Goal: Task Accomplishment & Management: Use online tool/utility

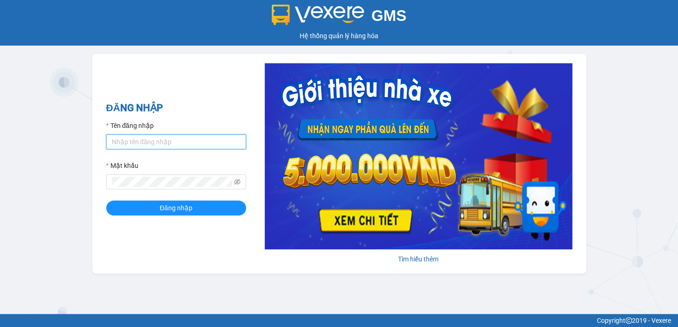
click at [116, 140] on input "Tên đăng nhập" at bounding box center [176, 142] width 140 height 15
type input "[PERSON_NAME].[PERSON_NAME]"
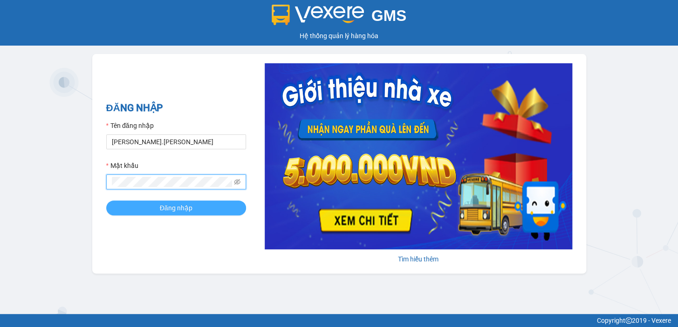
click at [166, 211] on span "Đăng nhập" at bounding box center [176, 208] width 33 height 10
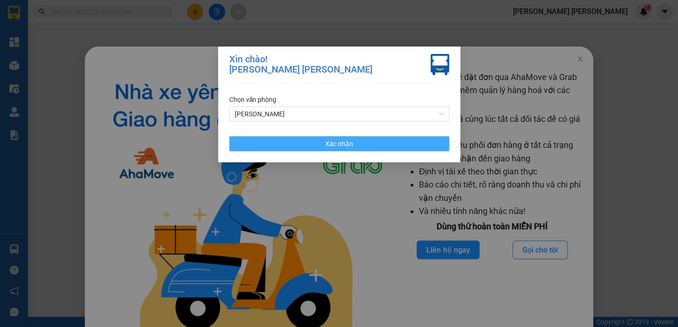
click at [335, 138] on button "Xác nhận" at bounding box center [339, 143] width 220 height 15
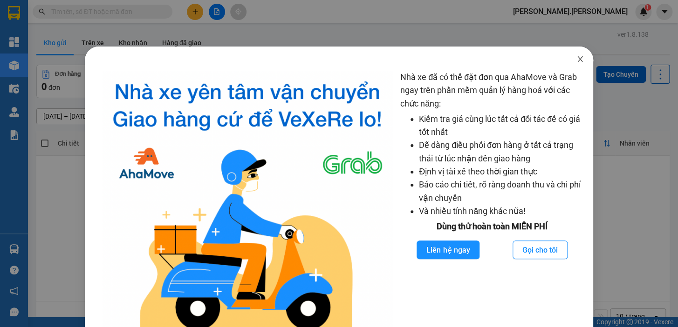
click at [576, 59] on icon "close" at bounding box center [579, 58] width 7 height 7
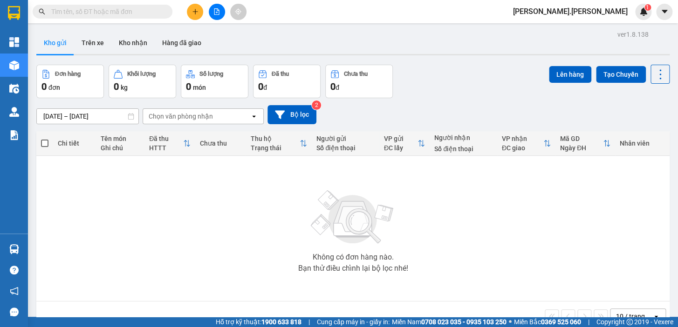
click at [84, 14] on input "text" at bounding box center [106, 12] width 110 height 10
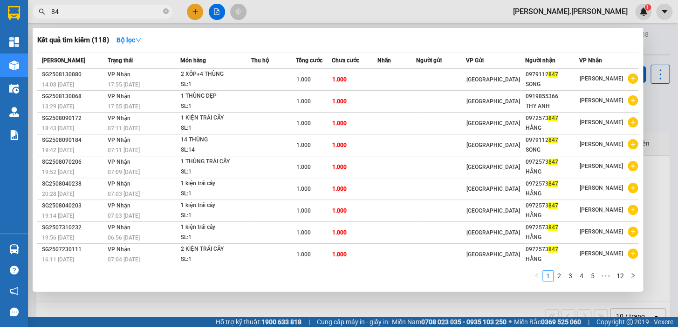
type input "8"
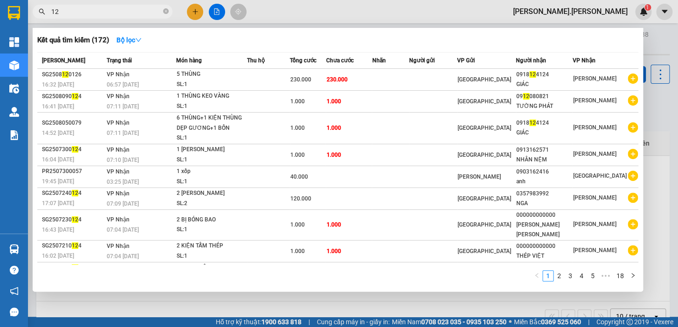
type input "1"
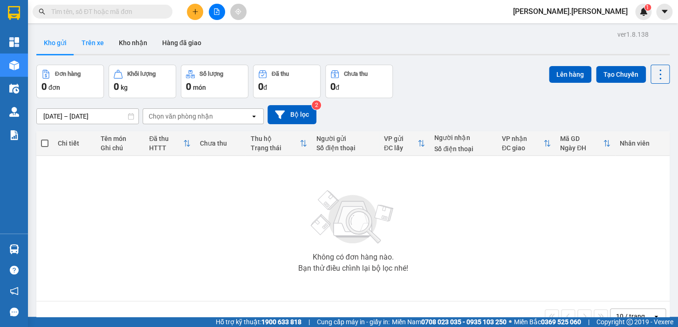
click at [91, 42] on button "Trên xe" at bounding box center [92, 43] width 37 height 22
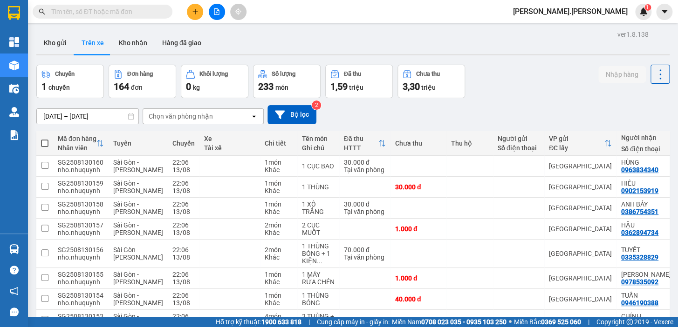
click at [45, 140] on span at bounding box center [44, 143] width 7 height 7
click at [45, 139] on input "checkbox" at bounding box center [45, 139] width 0 height 0
checkbox input "true"
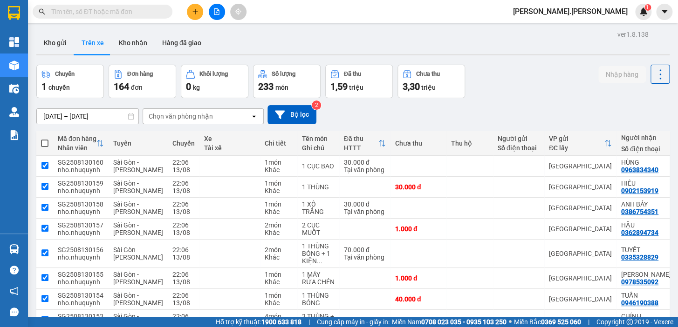
checkbox input "true"
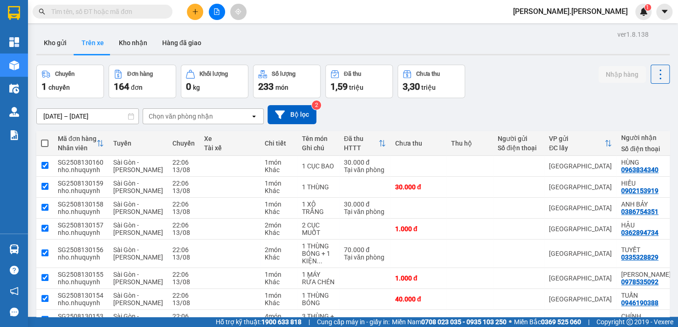
checkbox input "true"
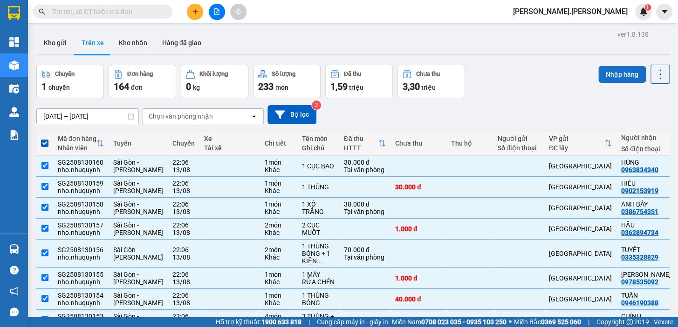
click at [610, 75] on button "Nhập hàng" at bounding box center [622, 74] width 48 height 17
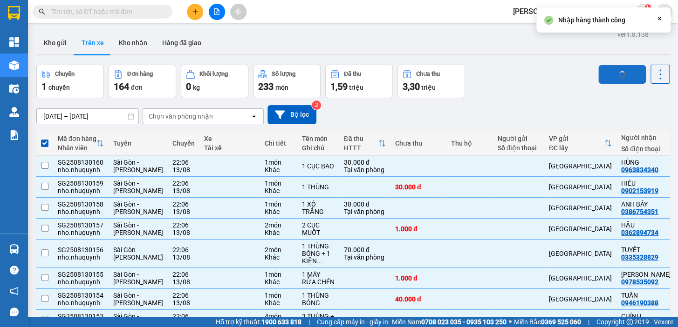
checkbox input "false"
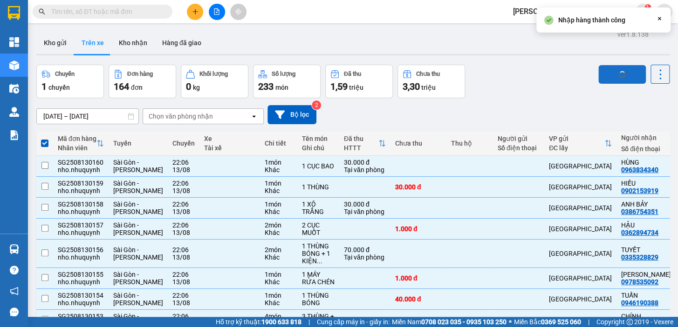
checkbox input "false"
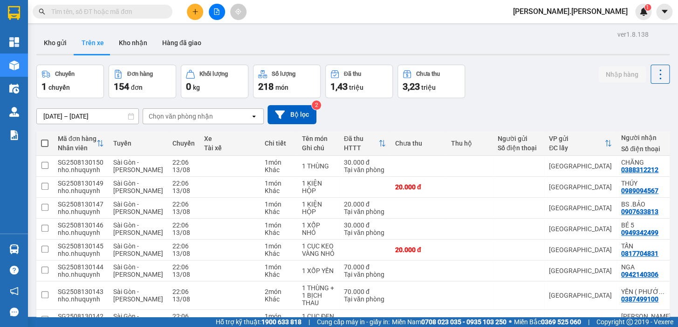
click at [69, 12] on input "text" at bounding box center [106, 12] width 110 height 10
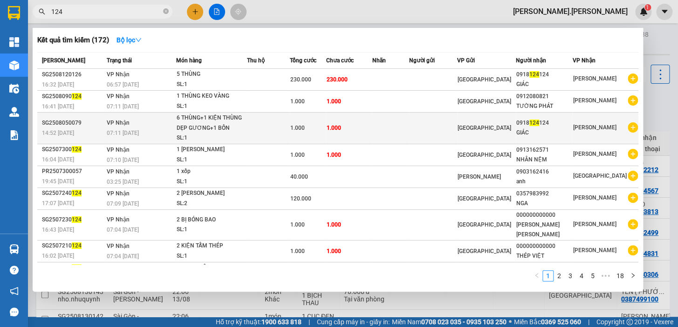
scroll to position [31, 0]
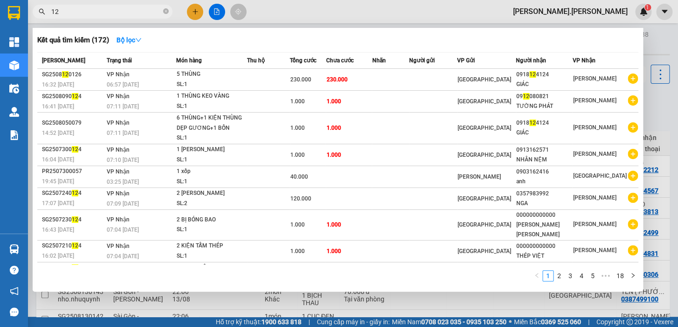
type input "1"
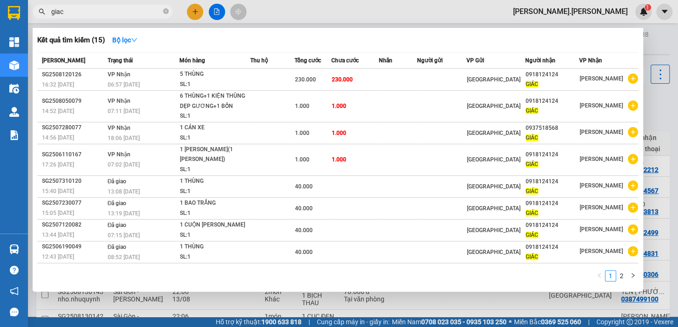
type input "giac"
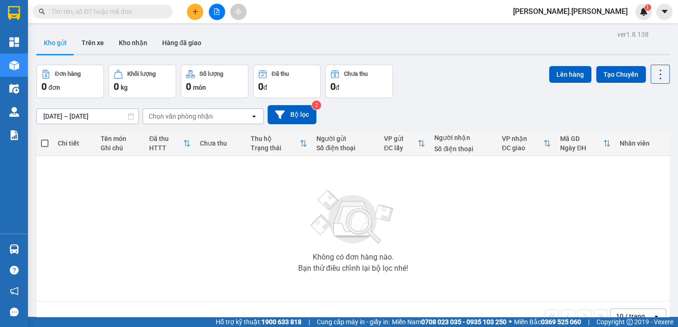
click at [77, 11] on input "text" at bounding box center [106, 12] width 110 height 10
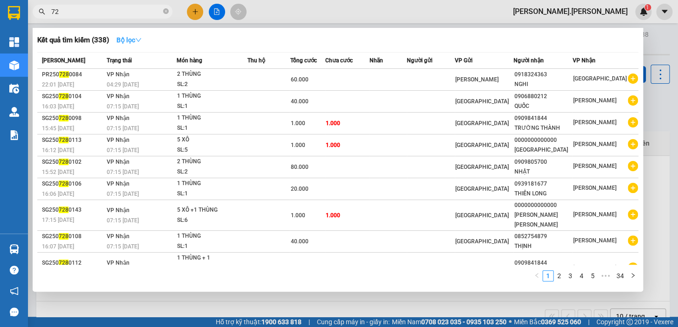
type input "7"
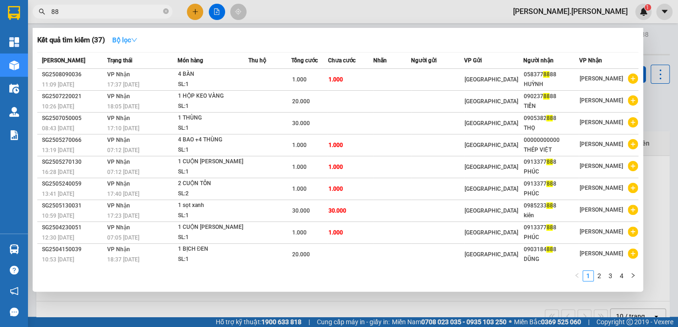
type input "8"
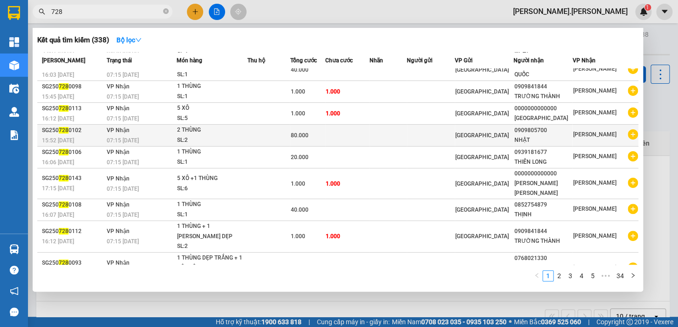
scroll to position [41, 0]
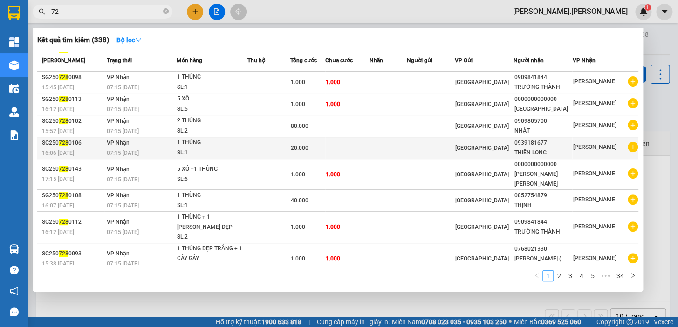
type input "7"
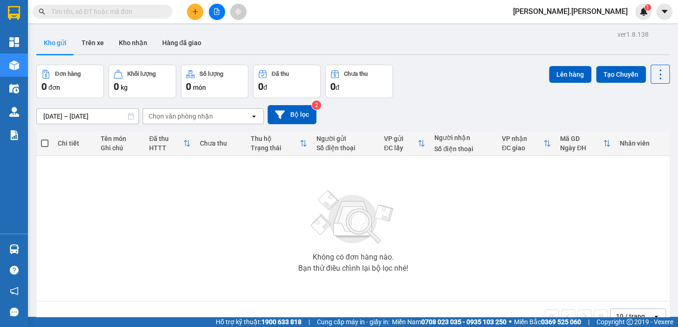
drag, startPoint x: 615, startPoint y: 12, endPoint x: 613, endPoint y: 17, distance: 5.8
click at [615, 13] on span "[PERSON_NAME].[PERSON_NAME]" at bounding box center [570, 12] width 130 height 12
click at [596, 29] on span "Đăng xuất" at bounding box center [605, 29] width 48 height 10
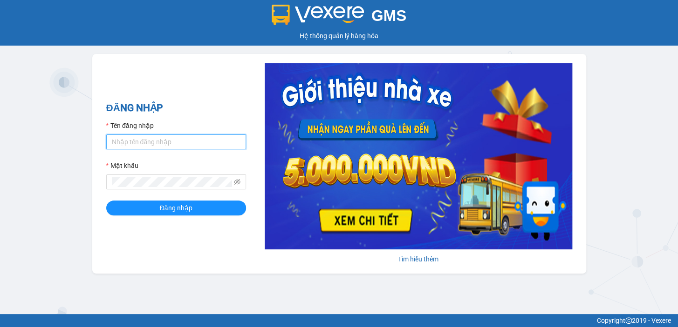
click at [155, 142] on input "Tên đăng nhập" at bounding box center [176, 142] width 140 height 15
type input "diep.nhuquynh"
click at [106, 201] on button "Đăng nhập" at bounding box center [176, 208] width 140 height 15
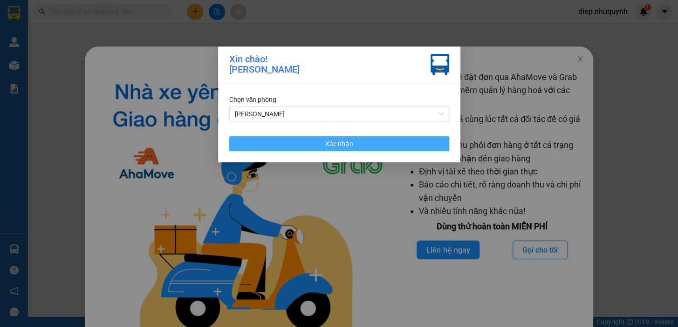
drag, startPoint x: 322, startPoint y: 141, endPoint x: 533, endPoint y: 91, distance: 216.8
click at [322, 141] on button "Xác nhận" at bounding box center [339, 143] width 220 height 15
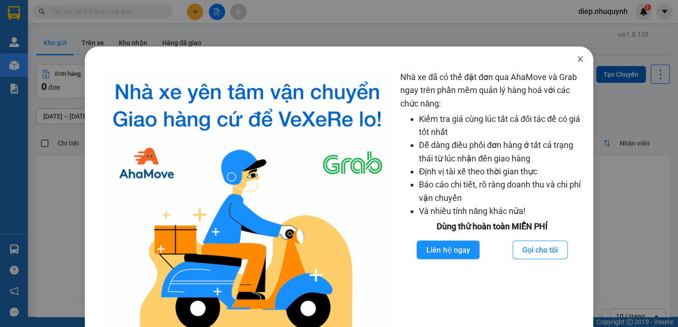
click at [576, 62] on icon "close" at bounding box center [579, 58] width 7 height 7
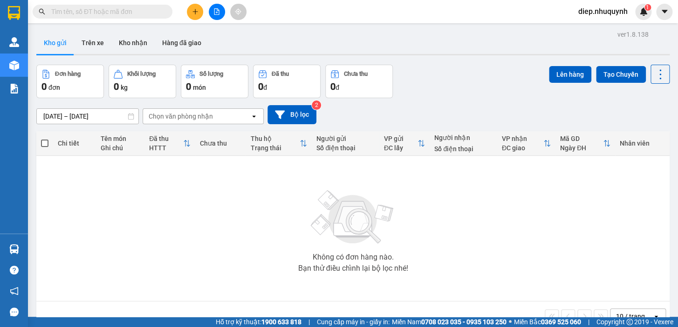
click at [69, 13] on input "text" at bounding box center [106, 12] width 110 height 10
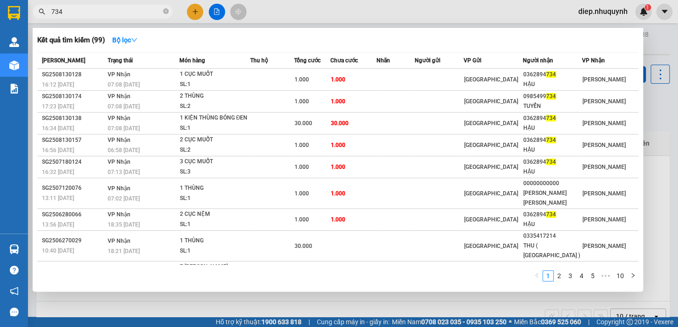
click at [75, 9] on input "734" at bounding box center [106, 12] width 110 height 10
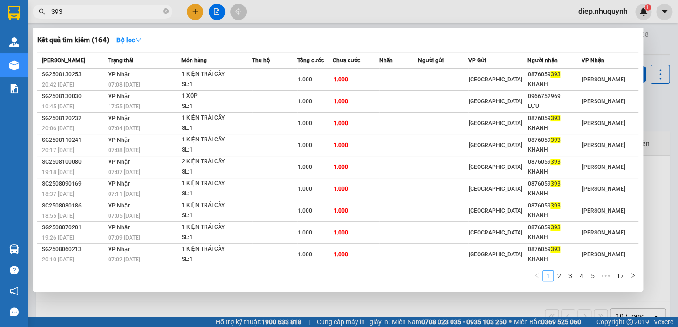
drag, startPoint x: 70, startPoint y: 13, endPoint x: 43, endPoint y: 14, distance: 27.1
click at [43, 14] on div "393" at bounding box center [91, 12] width 182 height 14
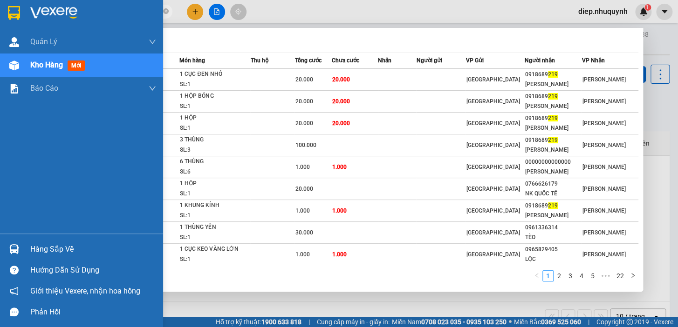
drag, startPoint x: 66, startPoint y: 15, endPoint x: 20, endPoint y: 17, distance: 46.2
click at [20, 17] on section "Kết quả [PERSON_NAME] ( 216 ) Bộ lọc Mã ĐH Trạng thái Món hàng Thu hộ Tổng [PER…" at bounding box center [339, 163] width 678 height 327
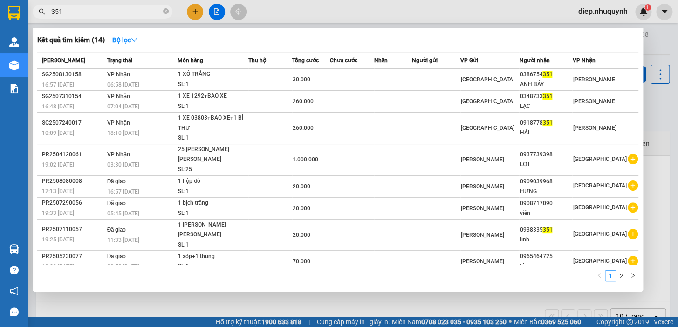
drag, startPoint x: 62, startPoint y: 14, endPoint x: 34, endPoint y: 11, distance: 28.1
click at [34, 11] on span "351" at bounding box center [103, 12] width 140 height 14
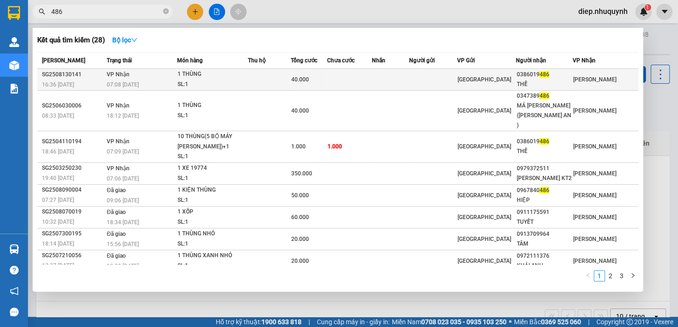
type input "486"
click at [290, 82] on td at bounding box center [268, 80] width 43 height 22
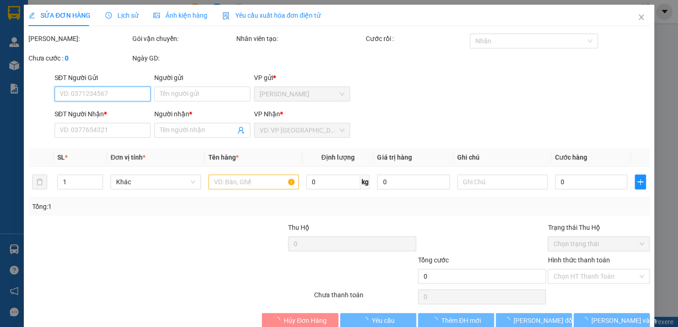
type input "0386019486"
type input "THẾ"
type input "40.000"
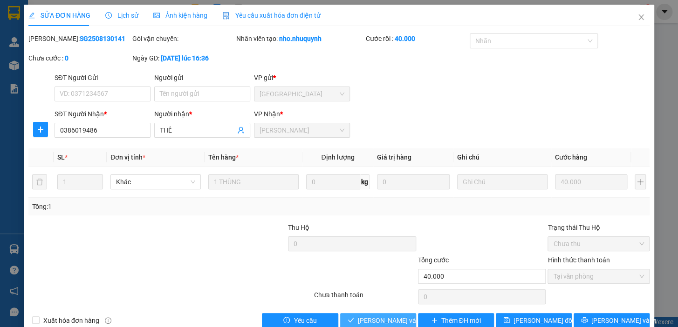
drag, startPoint x: 369, startPoint y: 319, endPoint x: 364, endPoint y: 314, distance: 7.0
click at [369, 318] on span "[PERSON_NAME] và [PERSON_NAME] hàng" at bounding box center [421, 321] width 126 height 10
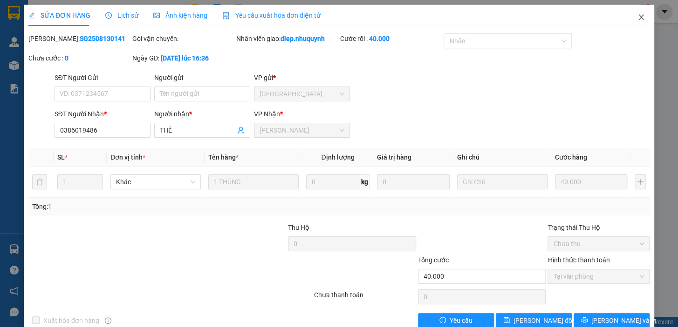
click at [637, 16] on icon "close" at bounding box center [640, 17] width 7 height 7
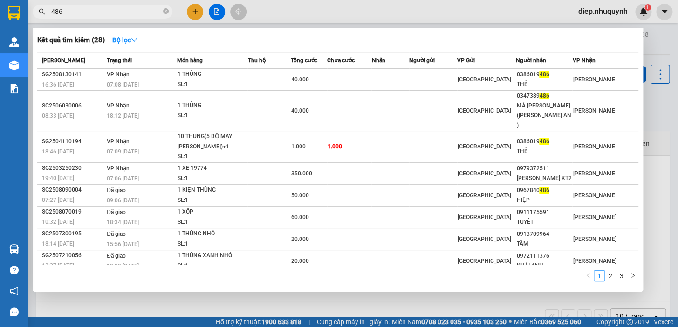
drag, startPoint x: 67, startPoint y: 13, endPoint x: 35, endPoint y: 16, distance: 31.9
click at [35, 16] on span "486" at bounding box center [103, 12] width 140 height 14
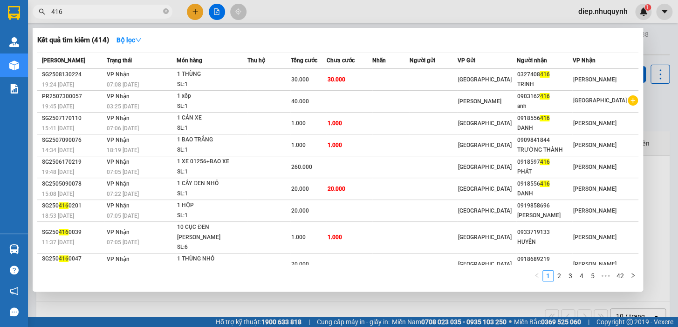
drag, startPoint x: 81, startPoint y: 13, endPoint x: 8, endPoint y: 14, distance: 72.2
click at [7, 14] on section "Kết quả [PERSON_NAME] ( 414 ) Bộ lọc Mã ĐH Trạng thái Món hàng Thu hộ Tổng [PER…" at bounding box center [339, 163] width 678 height 327
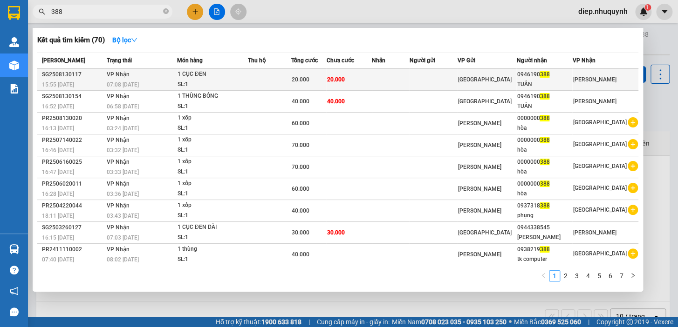
type input "388"
click at [326, 75] on div "20.000" at bounding box center [308, 80] width 34 height 10
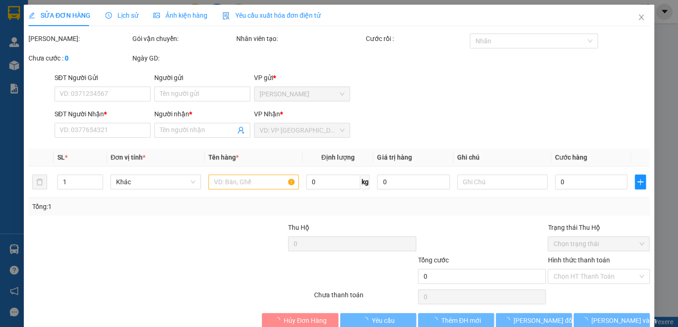
type input "0946190388"
type input "TUẤN"
type input "20.000"
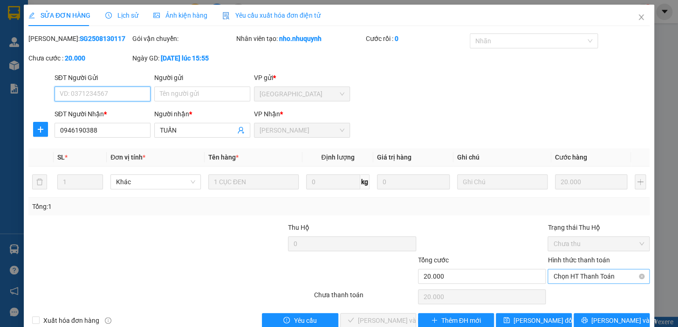
click at [571, 277] on span "Chọn HT Thanh Toán" at bounding box center [598, 277] width 91 height 14
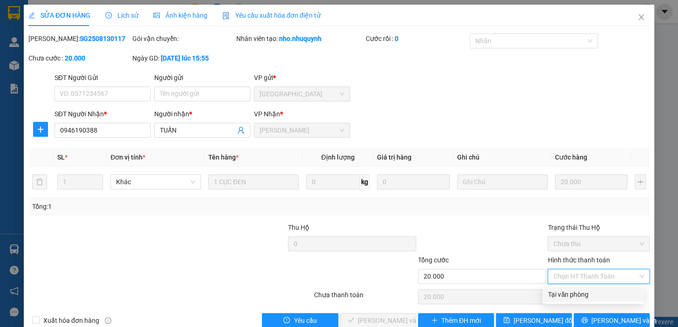
click at [573, 293] on div "Tại văn phòng" at bounding box center [593, 295] width 90 height 10
type input "0"
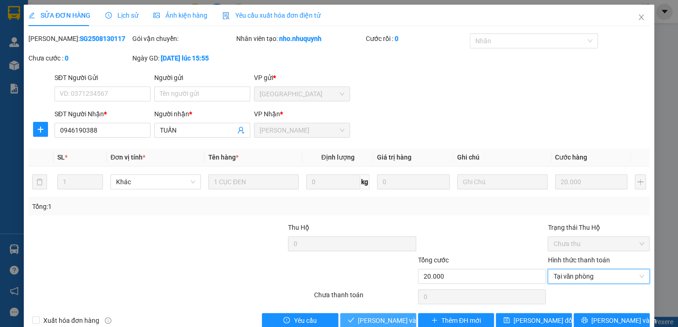
click at [391, 320] on span "[PERSON_NAME] và [PERSON_NAME] hàng" at bounding box center [421, 321] width 126 height 10
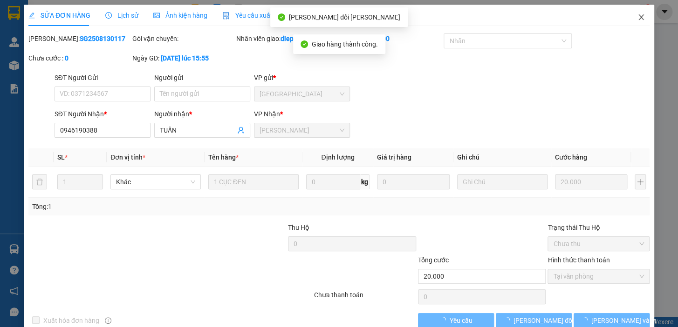
click at [637, 18] on icon "close" at bounding box center [640, 17] width 7 height 7
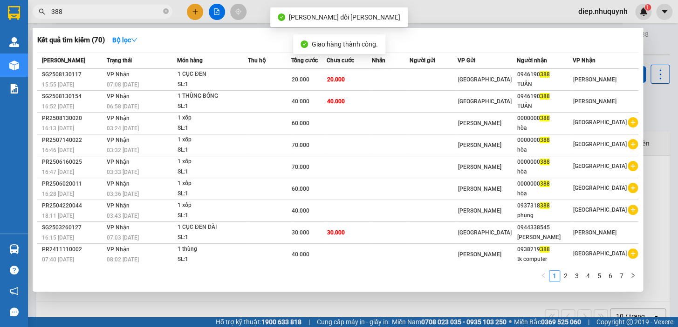
click at [139, 15] on input "388" at bounding box center [106, 12] width 110 height 10
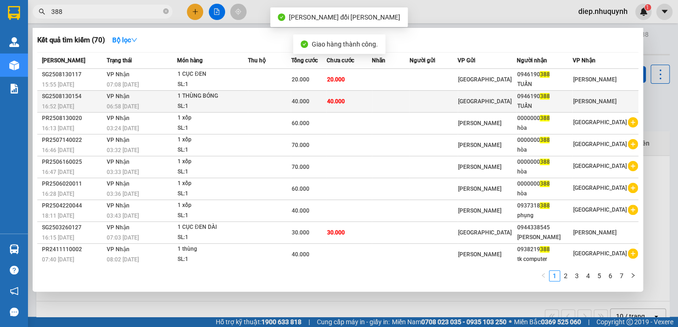
click at [323, 102] on div "40.000" at bounding box center [308, 101] width 34 height 10
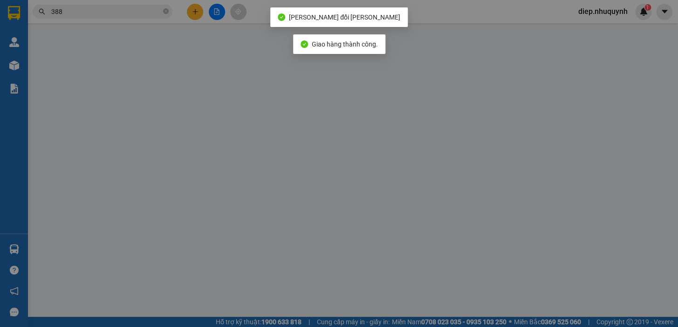
type input "0946190388"
type input "TUẤN"
type input "40.000"
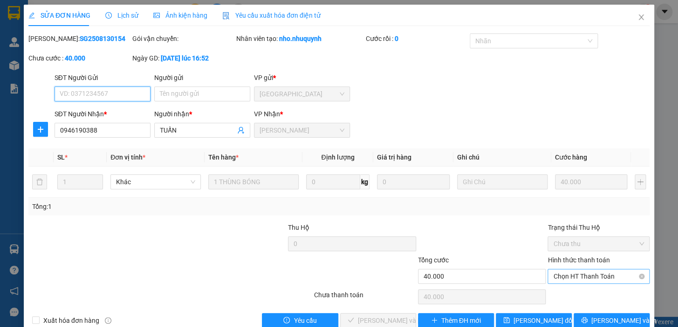
click at [570, 277] on span "Chọn HT Thanh Toán" at bounding box center [598, 277] width 91 height 14
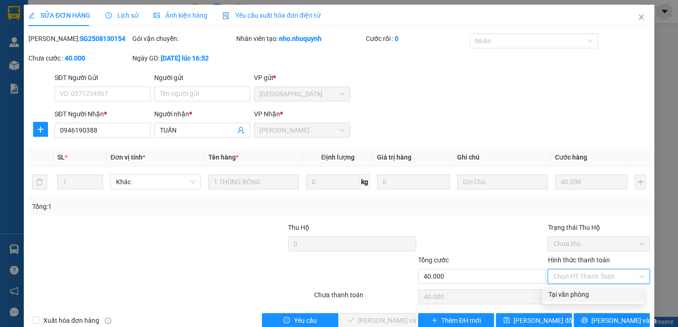
drag, startPoint x: 570, startPoint y: 297, endPoint x: 552, endPoint y: 297, distance: 17.7
click at [568, 297] on div "Tại văn phòng" at bounding box center [593, 295] width 90 height 10
type input "0"
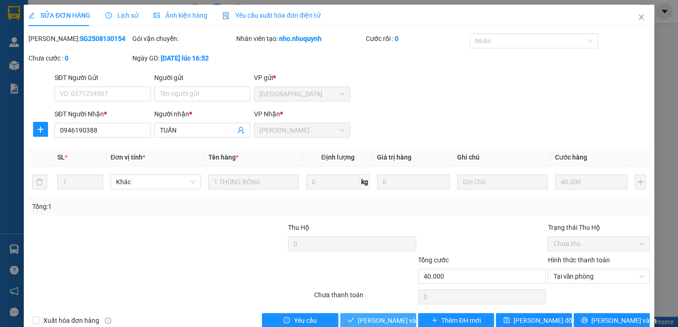
drag, startPoint x: 398, startPoint y: 320, endPoint x: 391, endPoint y: 317, distance: 7.1
click at [397, 320] on span "[PERSON_NAME] và [PERSON_NAME] hàng" at bounding box center [421, 321] width 126 height 10
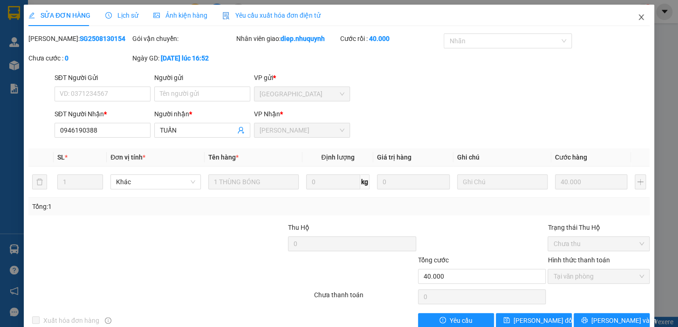
click at [638, 15] on icon "close" at bounding box center [640, 17] width 5 height 6
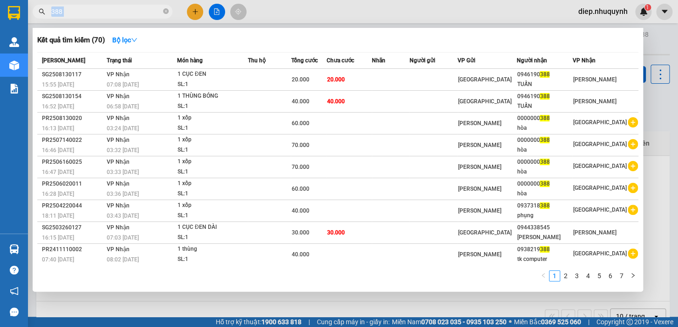
drag, startPoint x: 68, startPoint y: 17, endPoint x: 42, endPoint y: 14, distance: 25.3
click at [42, 14] on div "388" at bounding box center [91, 12] width 182 height 14
drag, startPoint x: 116, startPoint y: 19, endPoint x: 96, endPoint y: 15, distance: 20.3
click at [115, 19] on div at bounding box center [339, 163] width 678 height 327
drag, startPoint x: 69, startPoint y: 12, endPoint x: 40, endPoint y: 12, distance: 29.4
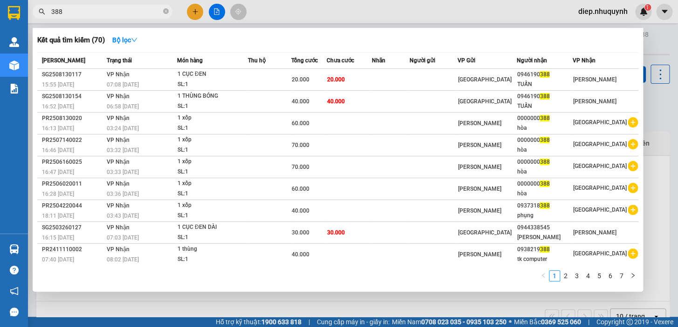
click at [40, 12] on div "388" at bounding box center [91, 12] width 182 height 14
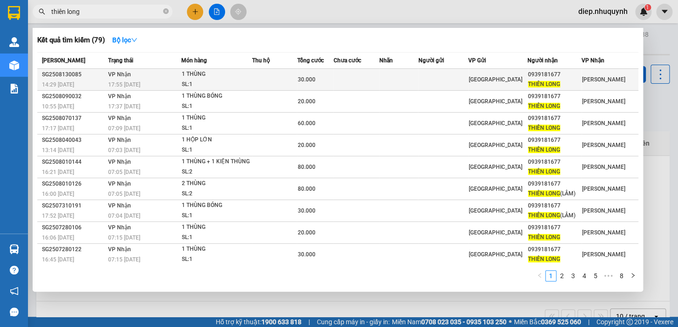
type input "thiên long"
click at [309, 79] on span "30.000" at bounding box center [306, 79] width 18 height 7
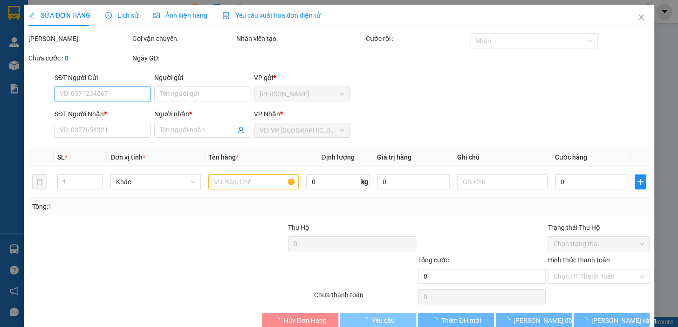
type input "0939181677"
type input "THIÊN LONG"
type input "30.000"
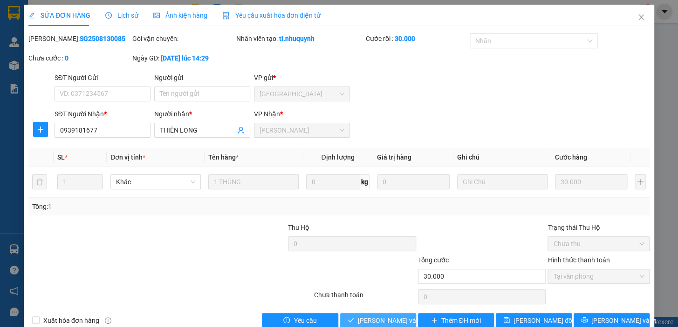
click at [394, 318] on span "[PERSON_NAME] và [PERSON_NAME] hàng" at bounding box center [421, 321] width 126 height 10
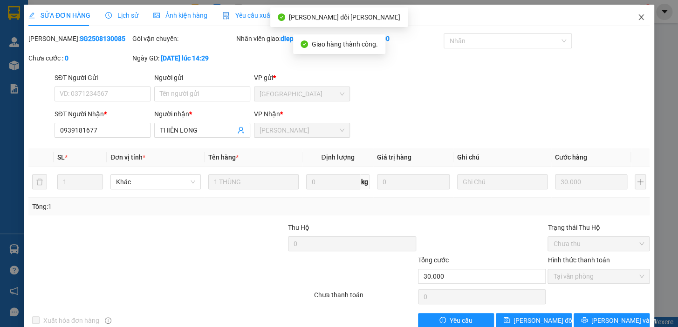
click at [638, 17] on icon "close" at bounding box center [640, 17] width 5 height 6
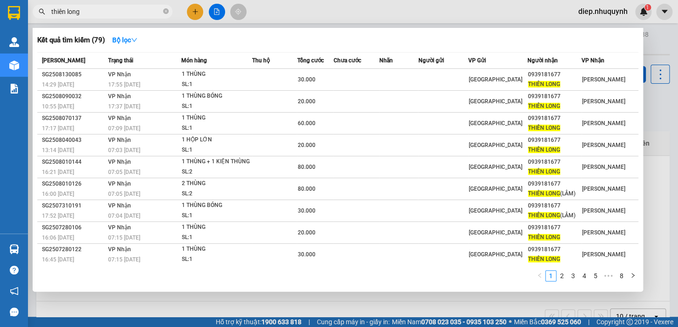
drag, startPoint x: 86, startPoint y: 18, endPoint x: 48, endPoint y: 13, distance: 38.5
click at [47, 14] on span "thiên long" at bounding box center [103, 12] width 140 height 14
drag, startPoint x: 94, startPoint y: 15, endPoint x: 22, endPoint y: 7, distance: 72.2
click at [22, 7] on section "Kết quả [PERSON_NAME] ( 79 ) Bộ lọc Mã ĐH Trạng thái Món hàng Thu hộ Tổng [PERS…" at bounding box center [339, 163] width 678 height 327
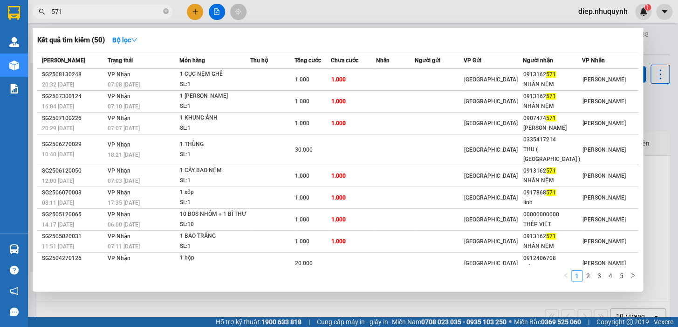
drag, startPoint x: 68, startPoint y: 11, endPoint x: 35, endPoint y: 11, distance: 32.1
click at [35, 11] on span "571" at bounding box center [103, 12] width 140 height 14
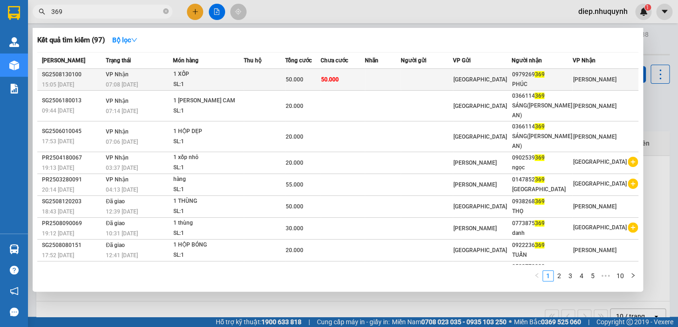
type input "369"
click at [303, 81] on span "50.000" at bounding box center [295, 79] width 18 height 7
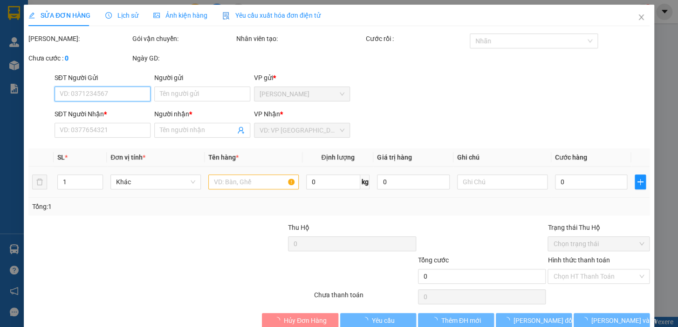
type input "0979269369"
type input "PHÚC"
type input "50.000"
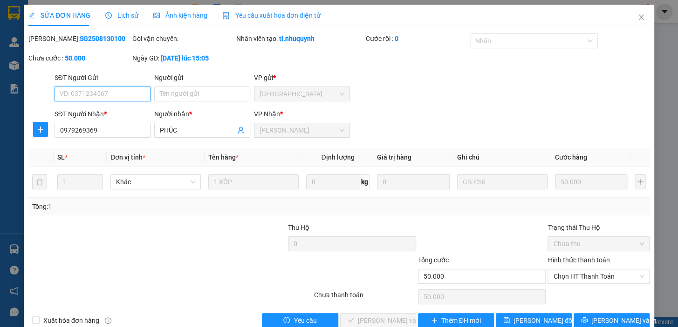
drag, startPoint x: 579, startPoint y: 274, endPoint x: 575, endPoint y: 284, distance: 10.9
click at [578, 274] on span "Chọn HT Thanh Toán" at bounding box center [598, 277] width 91 height 14
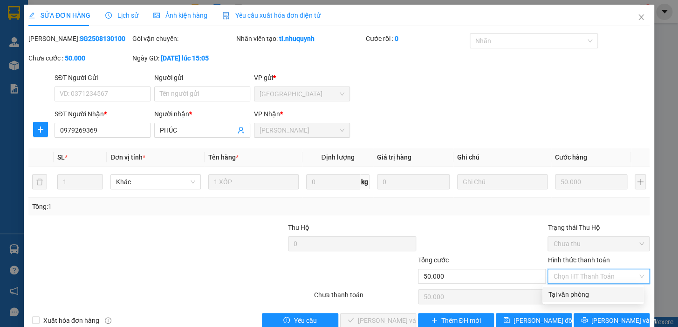
click at [573, 290] on div "Tại văn phòng" at bounding box center [593, 295] width 90 height 10
type input "0"
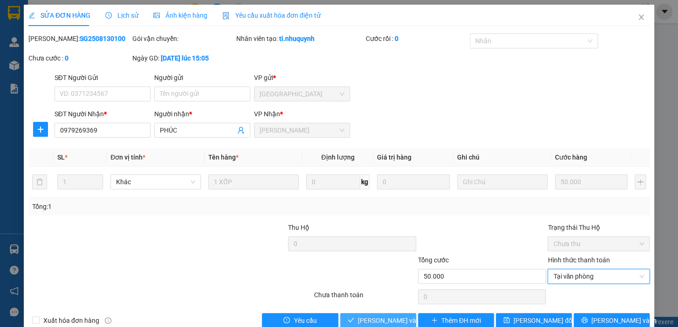
click at [392, 319] on span "[PERSON_NAME] và [PERSON_NAME] hàng" at bounding box center [421, 321] width 126 height 10
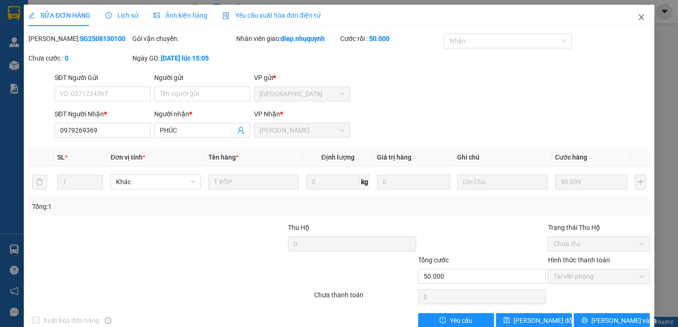
click at [638, 18] on icon "close" at bounding box center [640, 17] width 7 height 7
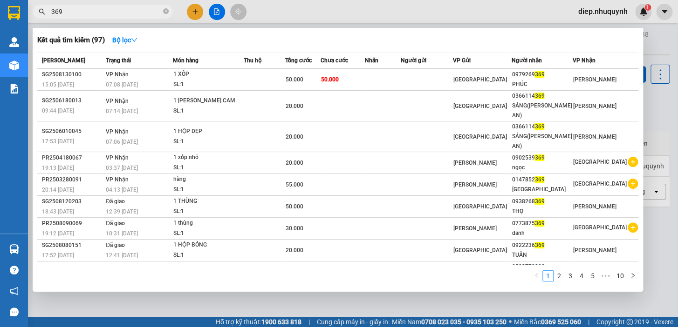
drag, startPoint x: 65, startPoint y: 8, endPoint x: 42, endPoint y: 11, distance: 22.9
click at [44, 12] on div "369" at bounding box center [91, 12] width 182 height 14
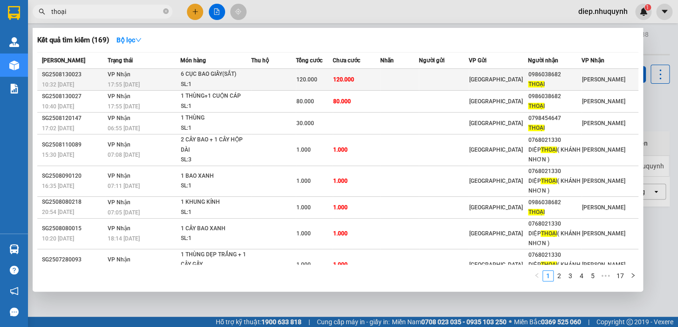
type input "thoại"
click at [214, 76] on div "6 CỤC BAO GIẤY(SẮT)" at bounding box center [216, 74] width 70 height 10
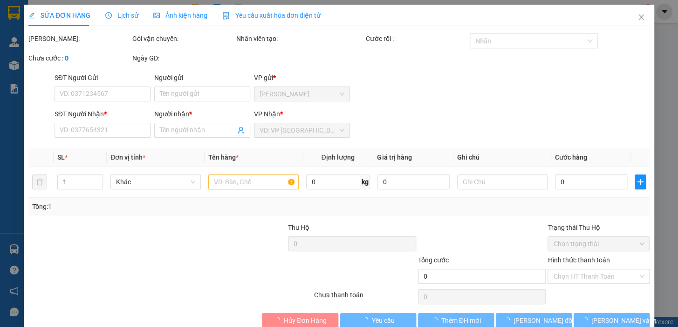
type input "0986038682"
type input "THOẠI"
type input "120.000"
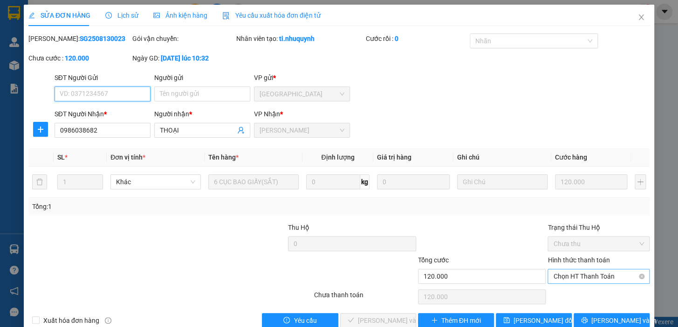
click at [580, 277] on span "Chọn HT Thanh Toán" at bounding box center [598, 277] width 91 height 14
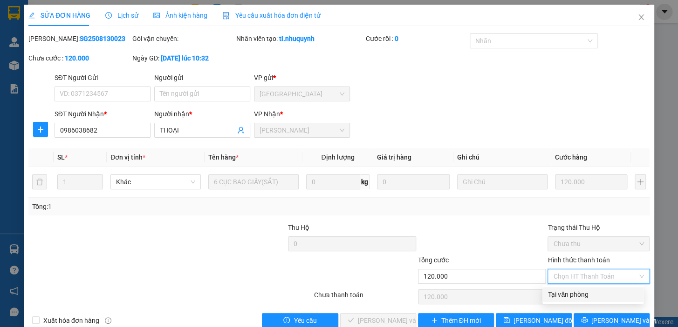
click at [584, 293] on div "Tại văn phòng" at bounding box center [593, 295] width 90 height 10
type input "0"
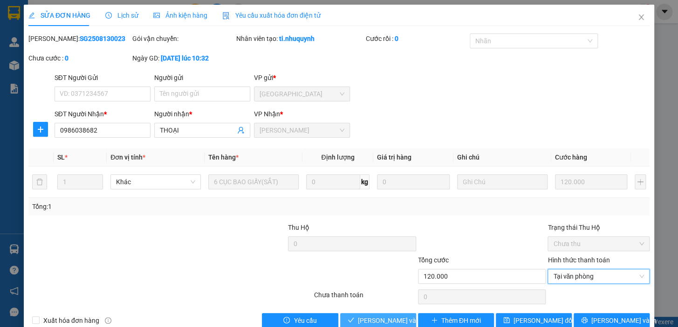
click at [382, 322] on span "[PERSON_NAME] và [PERSON_NAME] hàng" at bounding box center [421, 321] width 126 height 10
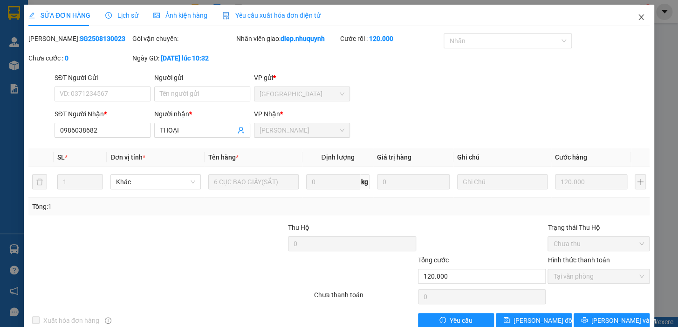
click at [638, 17] on icon "close" at bounding box center [640, 17] width 5 height 6
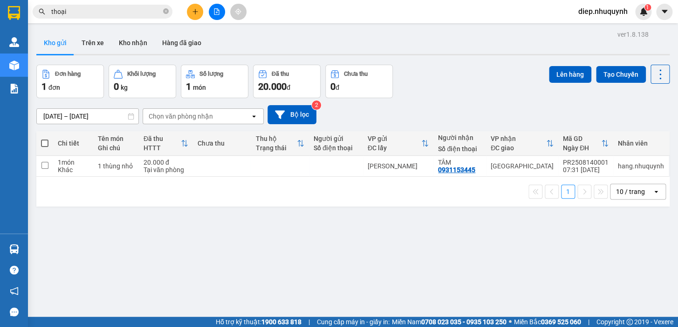
click at [101, 13] on input "thoại" at bounding box center [106, 12] width 110 height 10
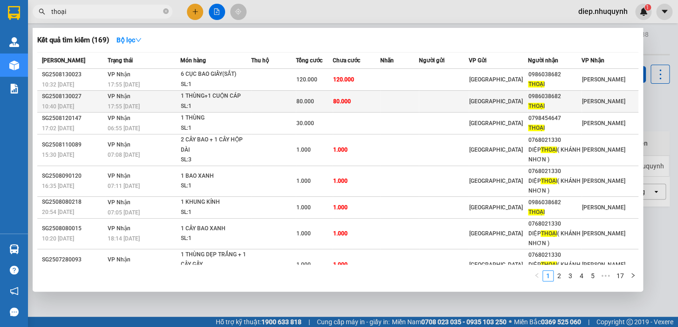
click at [322, 99] on div "80.000" at bounding box center [314, 101] width 36 height 10
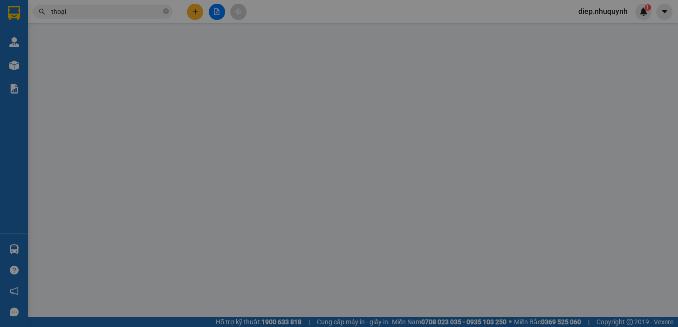
type input "0986038682"
type input "THOẠI"
type input "80.000"
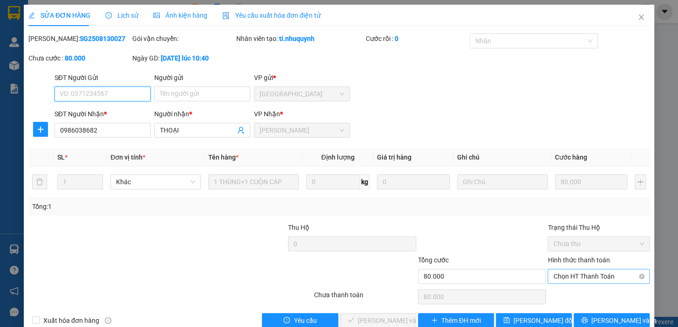
click at [572, 279] on span "Chọn HT Thanh Toán" at bounding box center [598, 277] width 91 height 14
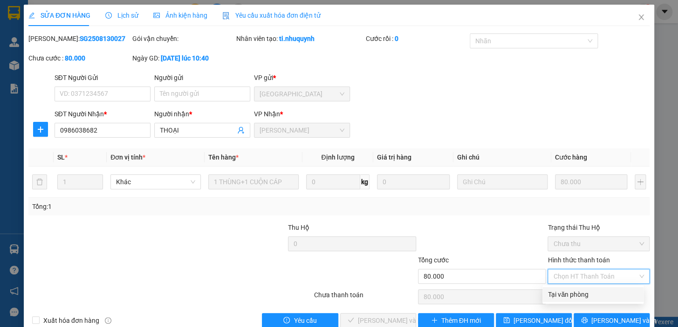
click at [573, 293] on div "Tại văn phòng" at bounding box center [593, 295] width 90 height 10
type input "0"
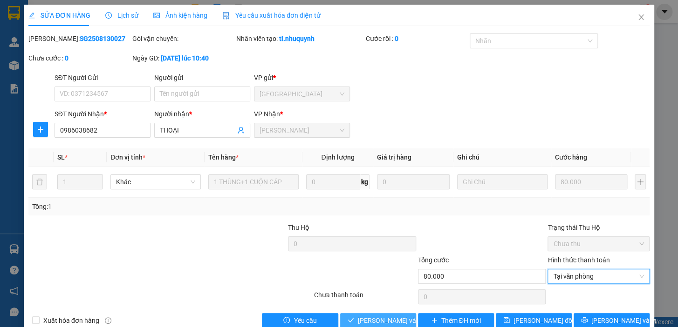
click at [368, 325] on span "[PERSON_NAME] và [PERSON_NAME] hàng" at bounding box center [421, 321] width 126 height 10
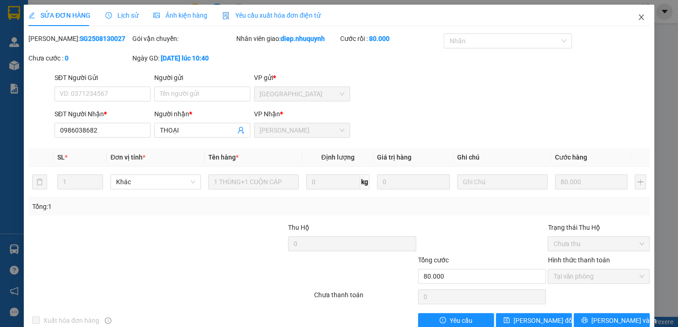
click at [638, 20] on icon "close" at bounding box center [640, 17] width 5 height 6
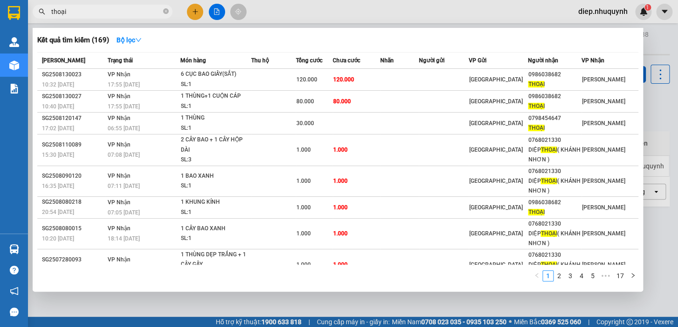
drag, startPoint x: 66, startPoint y: 10, endPoint x: 58, endPoint y: 11, distance: 8.0
click at [58, 11] on input "thoại" at bounding box center [106, 12] width 110 height 10
click at [74, 13] on input "thoại" at bounding box center [106, 12] width 110 height 10
drag, startPoint x: 72, startPoint y: 12, endPoint x: 44, endPoint y: 10, distance: 28.5
click at [44, 10] on div "thoại" at bounding box center [91, 12] width 182 height 14
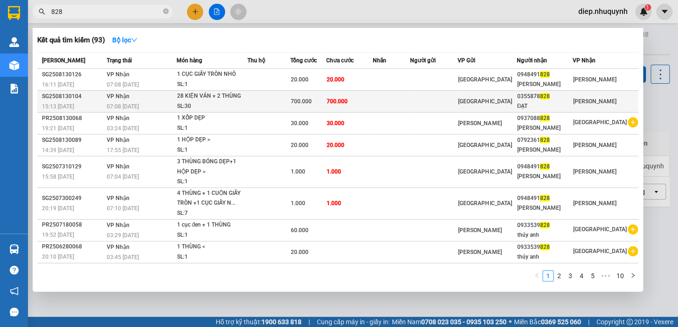
type input "828"
click at [372, 102] on td "700.000" at bounding box center [349, 102] width 46 height 22
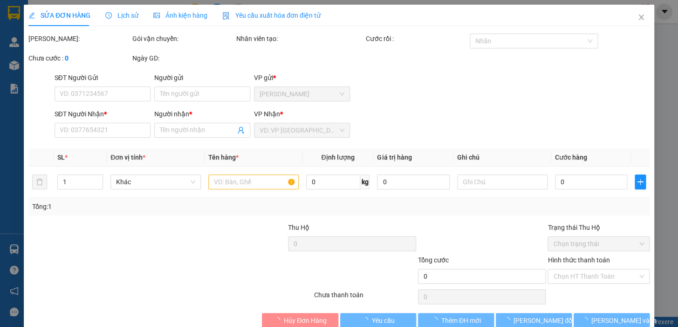
type input "0355878828"
type input "ĐẠT"
type input "700.000"
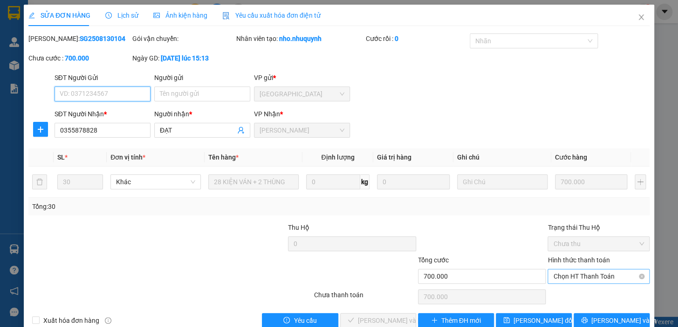
click at [569, 279] on span "Chọn HT Thanh Toán" at bounding box center [598, 277] width 91 height 14
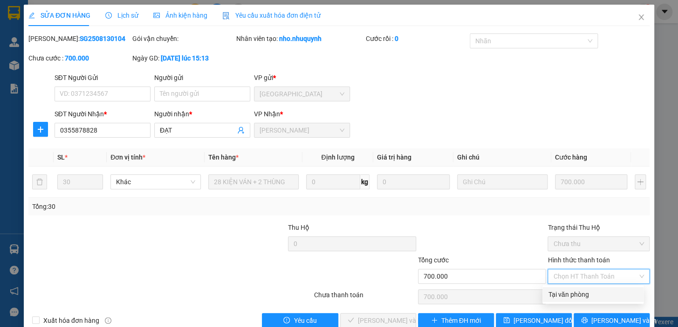
click at [573, 296] on div "Tại văn phòng" at bounding box center [593, 295] width 90 height 10
type input "0"
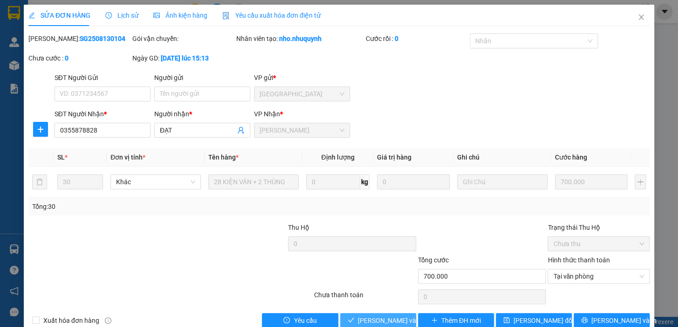
click at [381, 320] on span "[PERSON_NAME] và [PERSON_NAME] hàng" at bounding box center [421, 321] width 126 height 10
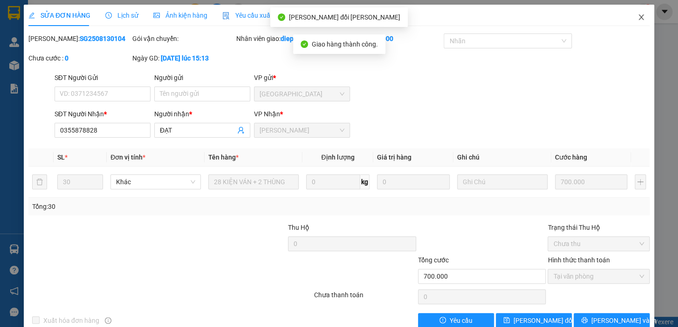
click at [637, 15] on icon "close" at bounding box center [640, 17] width 7 height 7
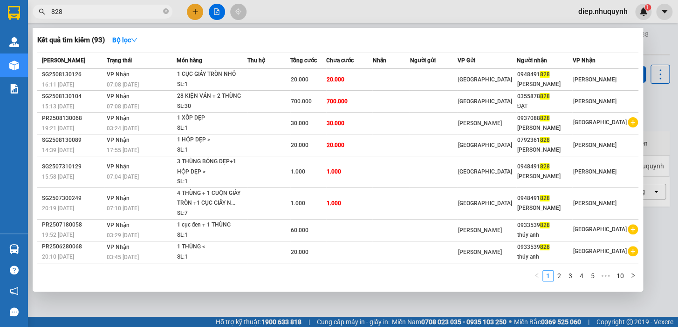
drag, startPoint x: 75, startPoint y: 14, endPoint x: 48, endPoint y: 14, distance: 26.6
click at [48, 14] on span "828" at bounding box center [103, 12] width 140 height 14
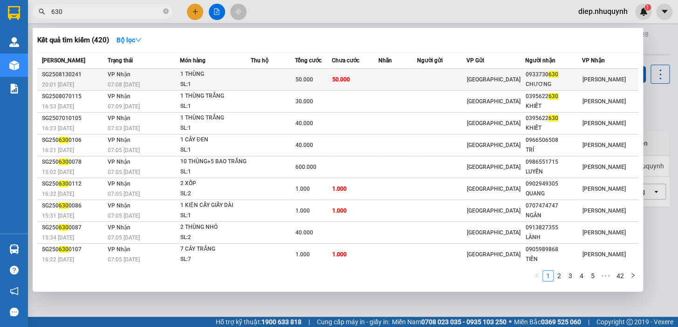
type input "630"
click at [259, 79] on td at bounding box center [273, 80] width 44 height 22
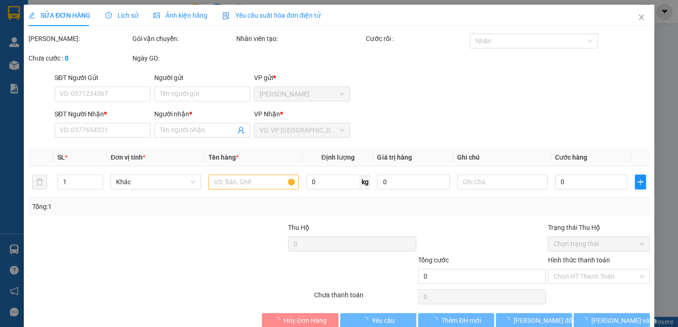
type input "0933730630"
type input "CHƯƠNG"
type input "50.000"
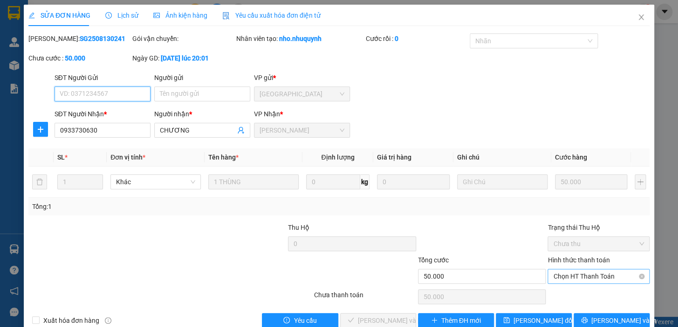
click at [600, 271] on span "Chọn HT Thanh Toán" at bounding box center [598, 277] width 91 height 14
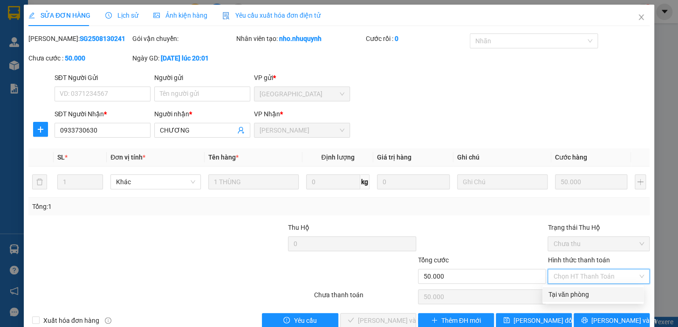
click at [579, 297] on div "Tại văn phòng" at bounding box center [593, 295] width 90 height 10
type input "0"
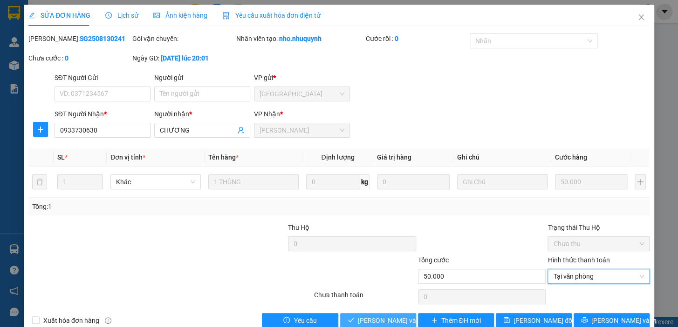
click at [389, 319] on span "[PERSON_NAME] và [PERSON_NAME] hàng" at bounding box center [421, 321] width 126 height 10
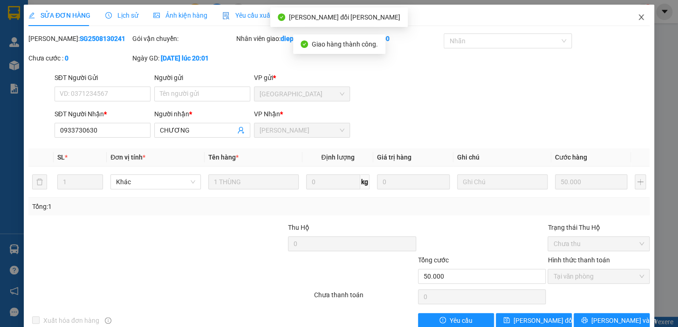
click at [637, 18] on icon "close" at bounding box center [640, 17] width 7 height 7
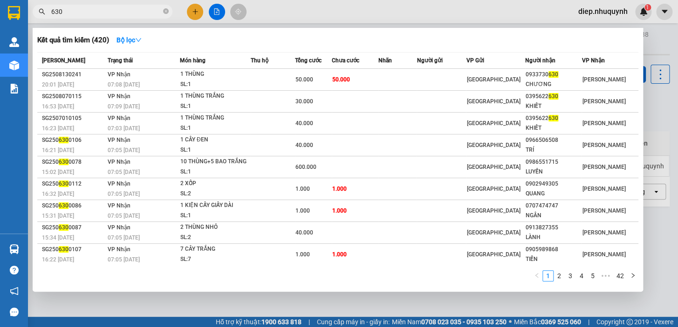
drag, startPoint x: 75, startPoint y: 9, endPoint x: 16, endPoint y: 7, distance: 58.3
click at [16, 10] on section "Kết quả [PERSON_NAME] ( 420 ) Bộ lọc Mã ĐH Trạng thái Món hàng Thu hộ Tổng [PER…" at bounding box center [339, 163] width 678 height 327
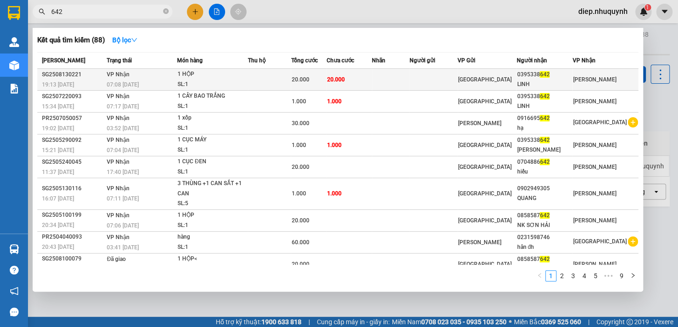
type input "642"
click at [363, 84] on td "20.000" at bounding box center [349, 80] width 46 height 22
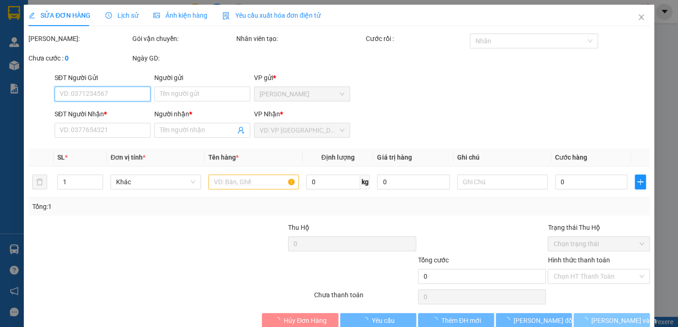
type input "0395338642"
type input "LINH"
type input "20.000"
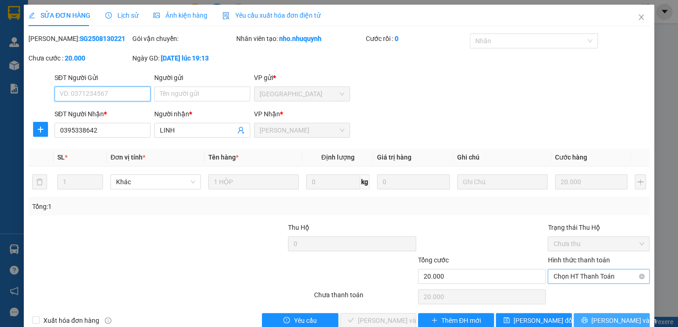
click at [578, 277] on span "Chọn HT Thanh Toán" at bounding box center [598, 277] width 91 height 14
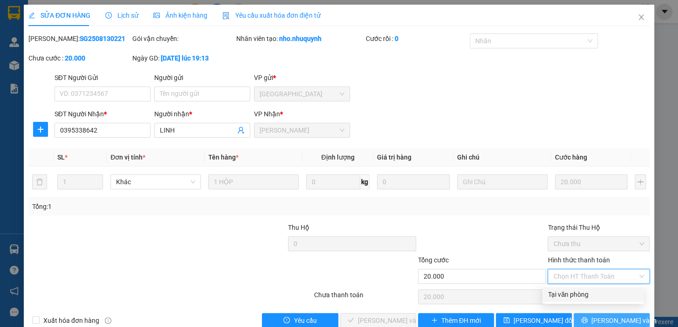
click at [565, 293] on div "Tại văn phòng" at bounding box center [593, 295] width 90 height 10
type input "0"
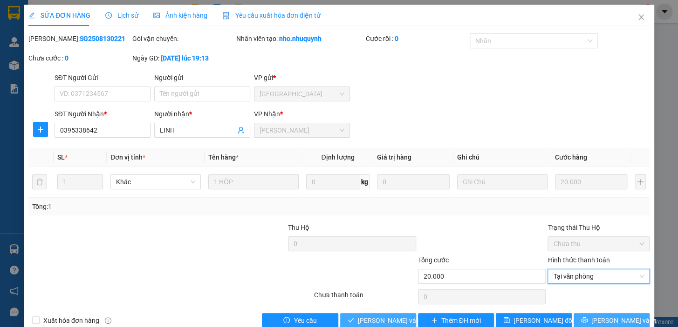
click at [386, 322] on span "[PERSON_NAME] và [PERSON_NAME] hàng" at bounding box center [421, 321] width 126 height 10
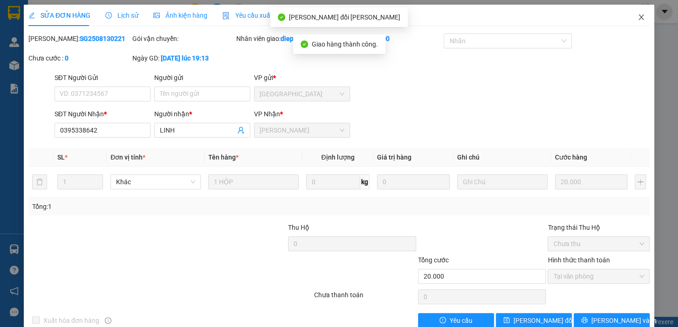
click at [637, 18] on icon "close" at bounding box center [640, 17] width 7 height 7
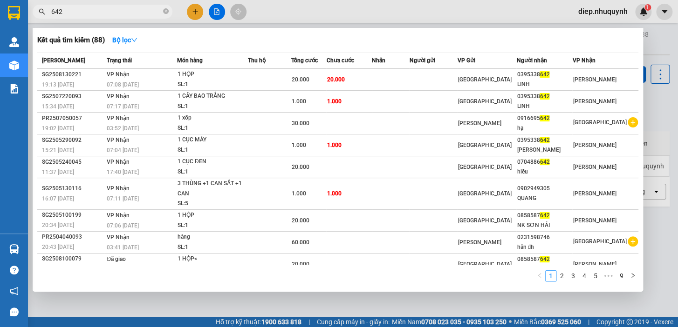
drag, startPoint x: 54, startPoint y: 10, endPoint x: 40, endPoint y: 10, distance: 13.5
click at [40, 10] on div "642" at bounding box center [91, 12] width 182 height 14
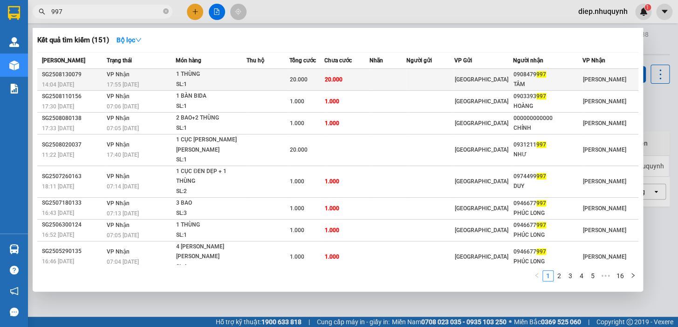
type input "997"
click at [324, 80] on div "20.000" at bounding box center [307, 80] width 34 height 10
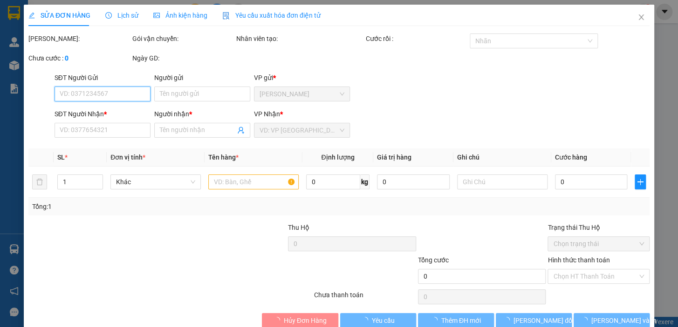
type input "0908479997"
type input "TÂM"
type input "20.000"
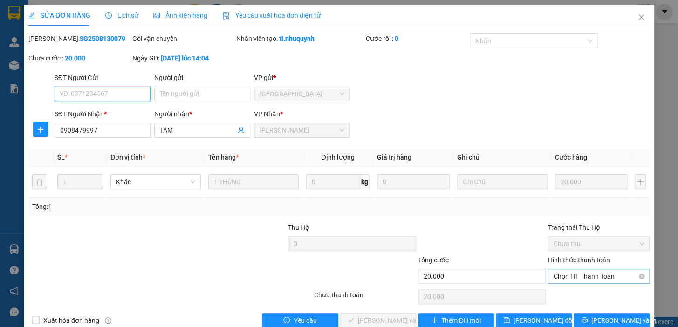
click at [570, 275] on span "Chọn HT Thanh Toán" at bounding box center [598, 277] width 91 height 14
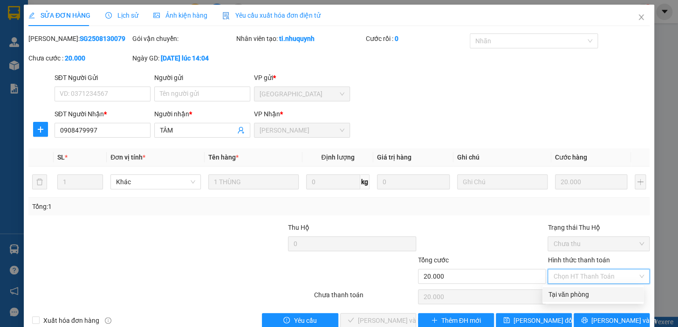
click at [579, 297] on div "Tại văn phòng" at bounding box center [593, 295] width 90 height 10
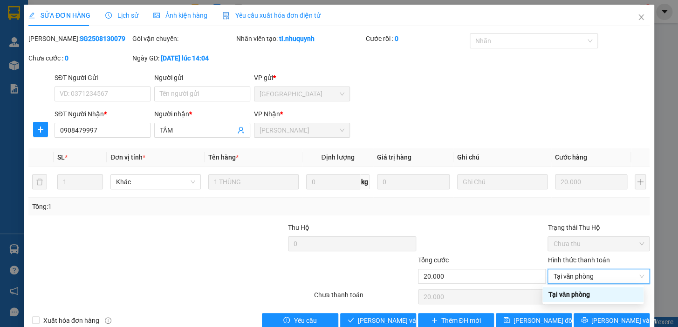
type input "0"
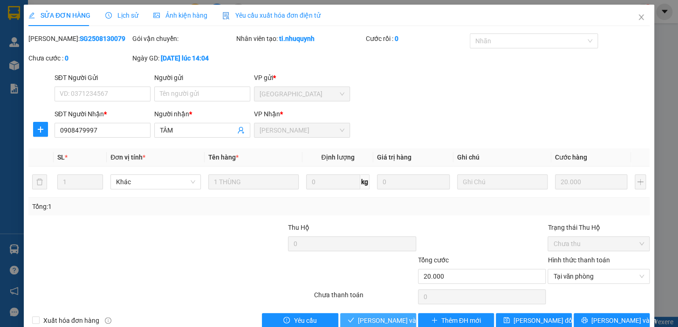
click at [388, 321] on span "[PERSON_NAME] và [PERSON_NAME] hàng" at bounding box center [421, 321] width 126 height 10
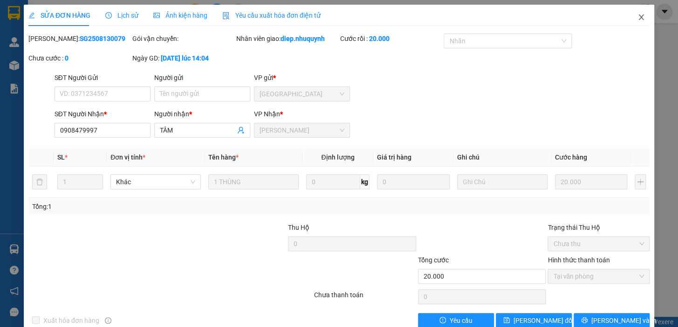
click at [637, 19] on icon "close" at bounding box center [640, 17] width 7 height 7
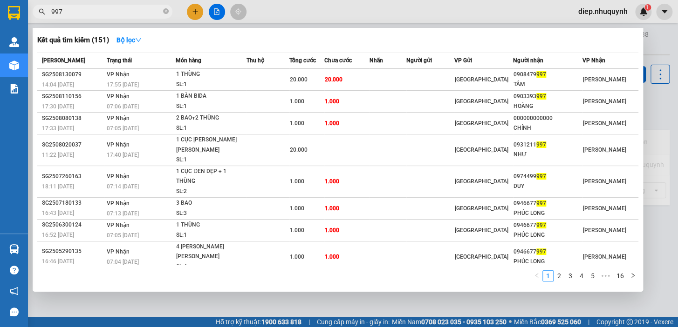
drag, startPoint x: 70, startPoint y: 13, endPoint x: 41, endPoint y: 14, distance: 29.4
click at [41, 14] on div "997" at bounding box center [91, 12] width 182 height 14
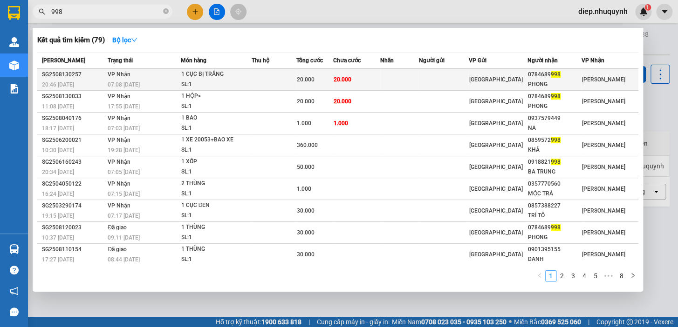
type input "998"
click at [307, 82] on span "20.000" at bounding box center [306, 79] width 18 height 7
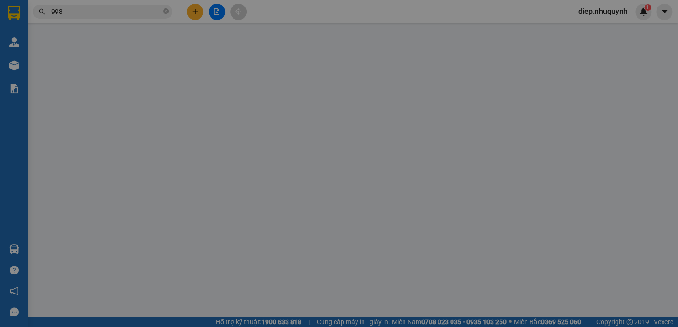
type input "0784689998"
type input "PHONG"
type input "20.000"
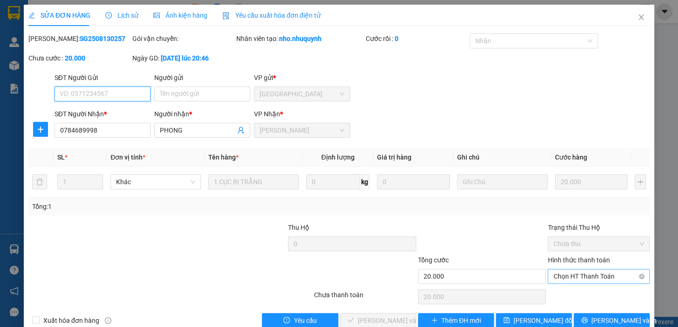
click at [567, 277] on span "Chọn HT Thanh Toán" at bounding box center [598, 277] width 91 height 14
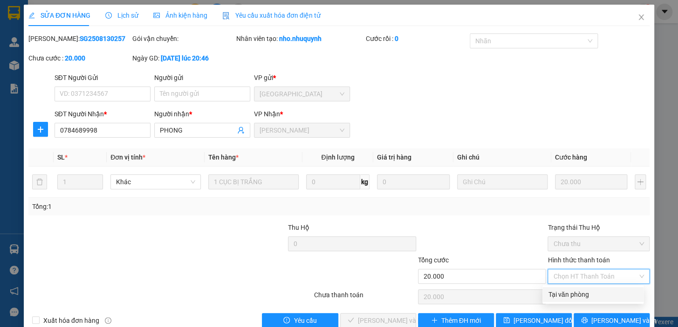
drag, startPoint x: 570, startPoint y: 290, endPoint x: 472, endPoint y: 311, distance: 99.9
click at [569, 291] on div "Tại văn phòng" at bounding box center [593, 295] width 90 height 10
type input "0"
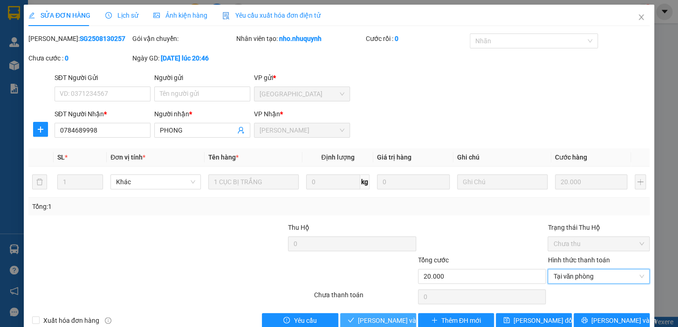
click at [389, 317] on span "[PERSON_NAME] và [PERSON_NAME] hàng" at bounding box center [421, 321] width 126 height 10
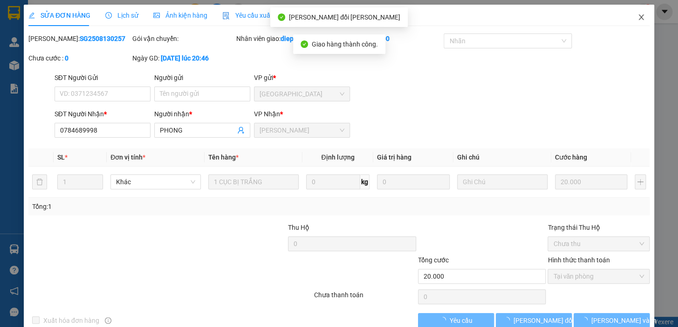
click at [637, 18] on icon "close" at bounding box center [640, 17] width 7 height 7
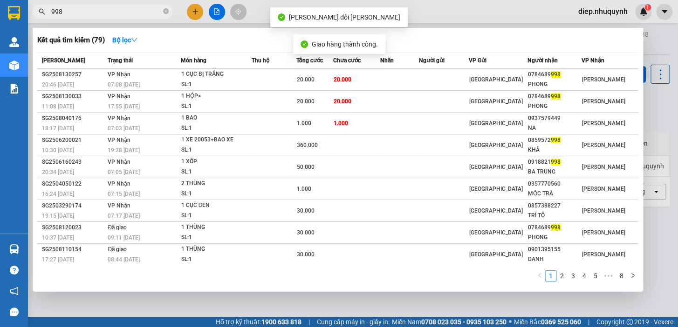
drag, startPoint x: 119, startPoint y: 16, endPoint x: 181, endPoint y: 74, distance: 84.7
click at [118, 16] on input "998" at bounding box center [106, 12] width 110 height 10
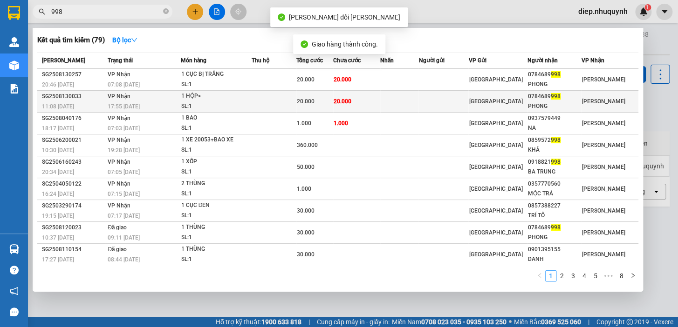
click at [311, 105] on div "20.000" at bounding box center [315, 101] width 36 height 10
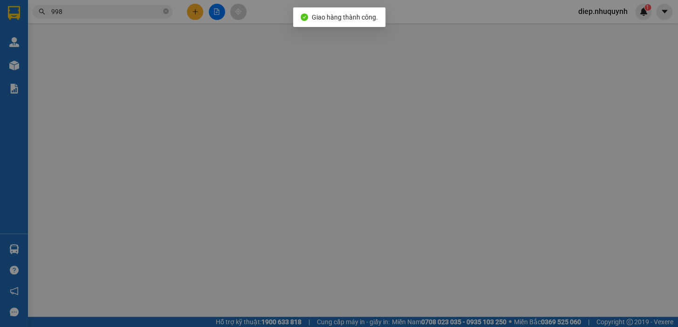
type input "0784689998"
type input "PHONG"
type input "20.000"
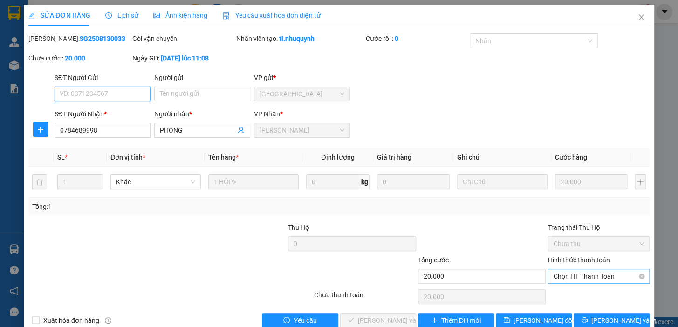
click at [573, 279] on span "Chọn HT Thanh Toán" at bounding box center [598, 277] width 91 height 14
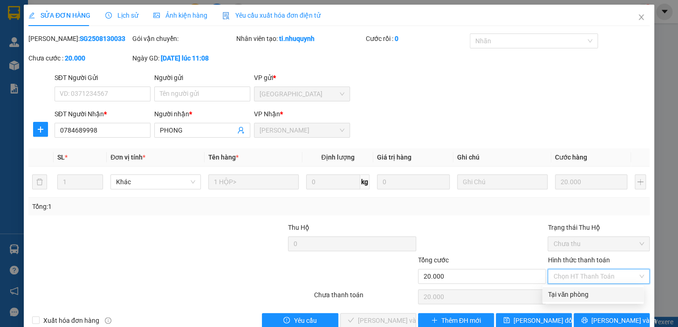
click at [573, 291] on div "Tại văn phòng" at bounding box center [593, 295] width 90 height 10
type input "0"
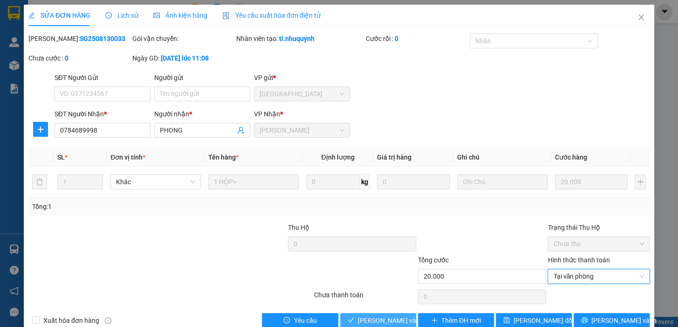
click at [393, 316] on span "[PERSON_NAME] và [PERSON_NAME] hàng" at bounding box center [421, 321] width 126 height 10
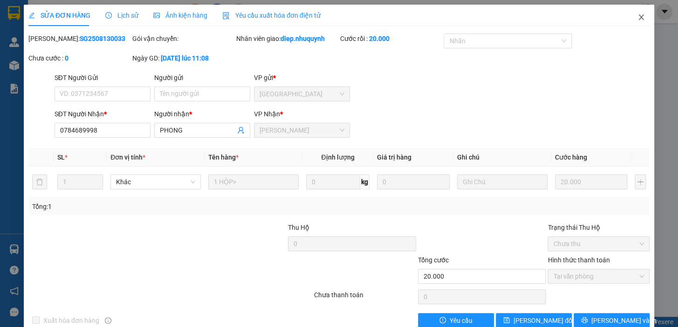
click at [640, 17] on span "Close" at bounding box center [641, 18] width 26 height 26
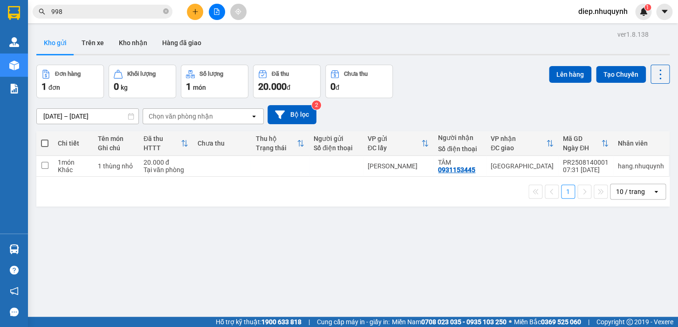
click at [197, 11] on icon "plus" at bounding box center [195, 11] width 7 height 7
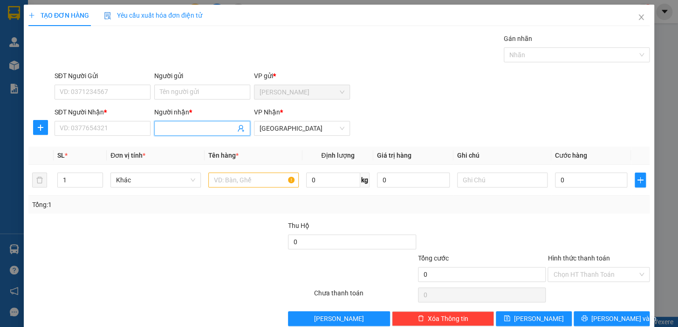
click at [182, 133] on input "Người nhận *" at bounding box center [197, 128] width 75 height 10
type input "thùy"
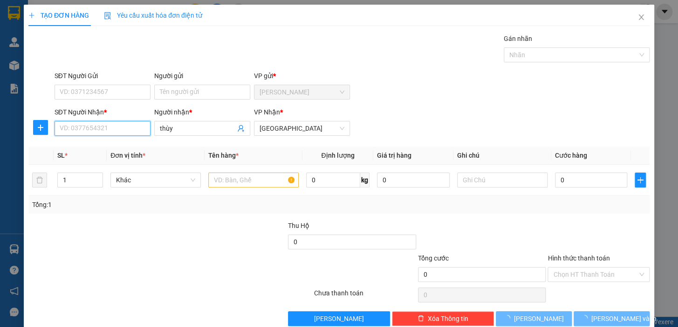
click at [99, 126] on input "SĐT Người Nhận *" at bounding box center [103, 128] width 96 height 15
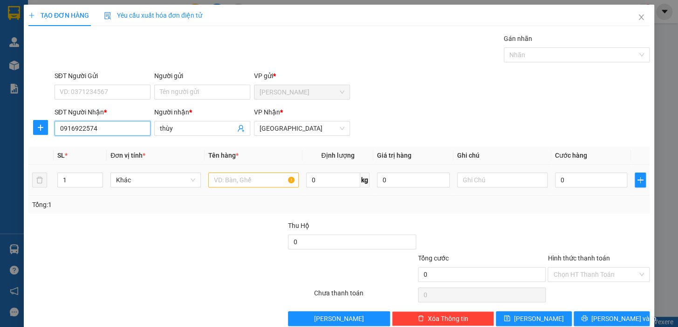
type input "0916922574"
click at [253, 182] on input "text" at bounding box center [253, 180] width 90 height 15
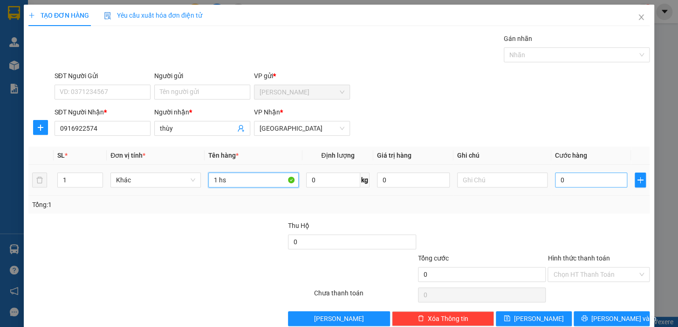
type input "1 hs"
click at [569, 179] on input "0" at bounding box center [591, 180] width 73 height 15
type input "2"
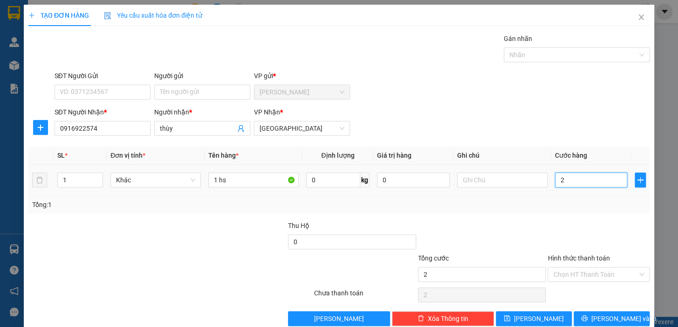
type input "20"
type input "20.000"
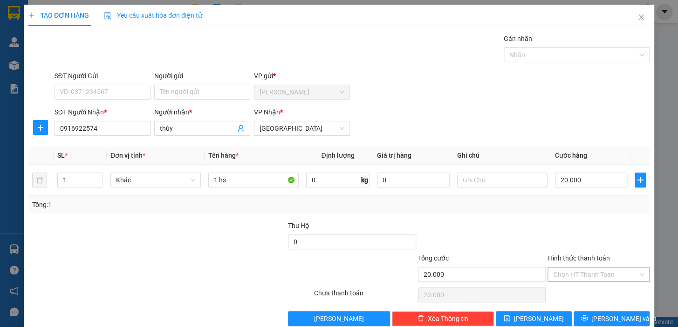
click at [593, 278] on input "Hình thức thanh toán" at bounding box center [595, 275] width 84 height 14
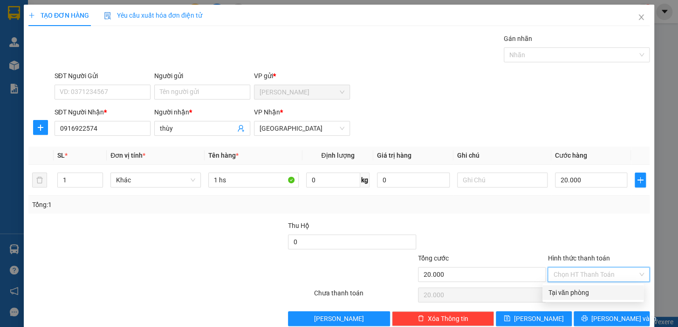
click at [589, 287] on div "Tại văn phòng" at bounding box center [592, 293] width 101 height 15
type input "0"
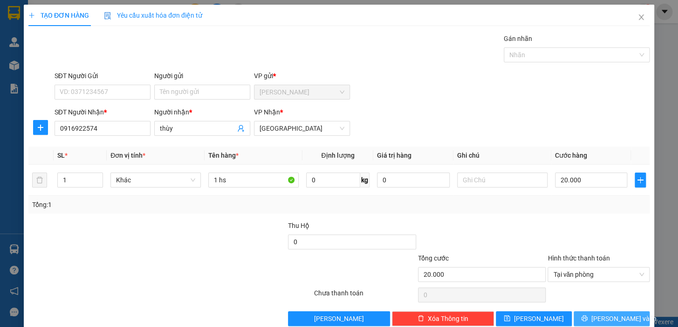
click at [613, 317] on span "[PERSON_NAME] và In" at bounding box center [623, 319] width 65 height 10
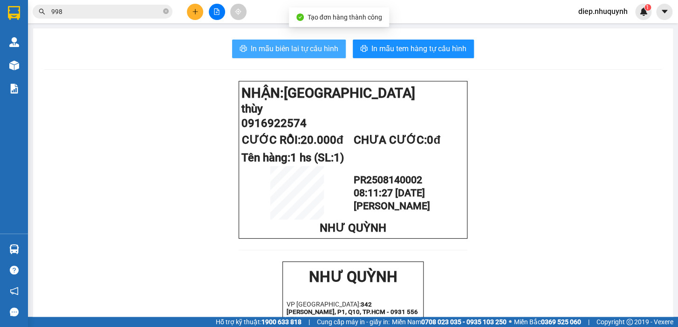
click at [283, 48] on span "In mẫu biên lai tự cấu hình" at bounding box center [295, 49] width 88 height 12
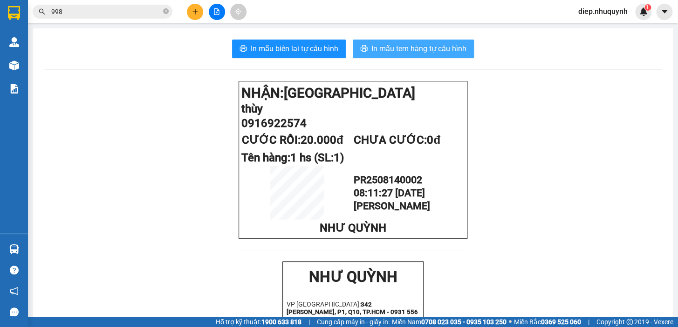
click at [367, 50] on button "In mẫu tem hàng tự cấu hình" at bounding box center [413, 49] width 121 height 19
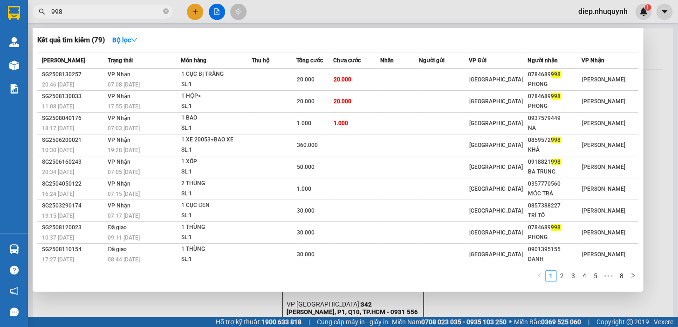
drag, startPoint x: 71, startPoint y: 13, endPoint x: 42, endPoint y: 13, distance: 29.4
click at [42, 13] on div "998" at bounding box center [91, 12] width 182 height 14
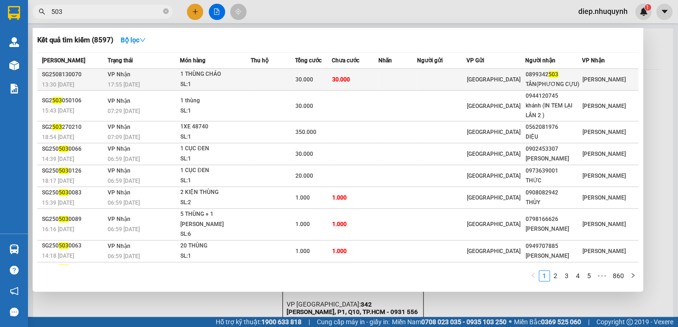
type input "503"
click at [303, 79] on span "30.000" at bounding box center [304, 79] width 18 height 7
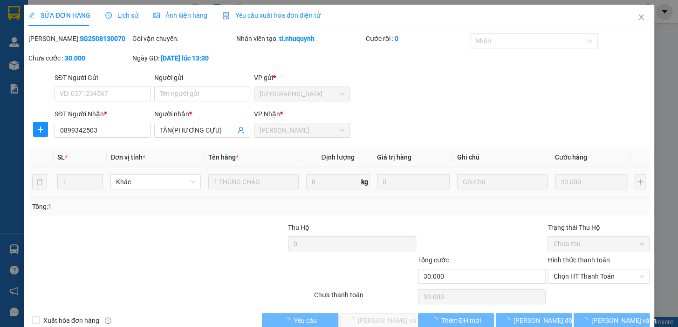
type input "0899342503"
type input "TÂN(PHƯƠNG CỰU)"
type input "30.000"
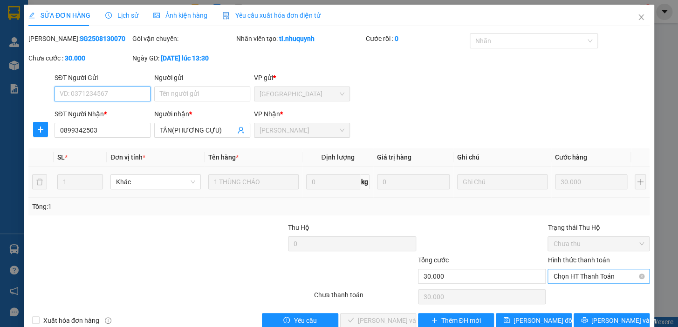
click at [578, 276] on span "Chọn HT Thanh Toán" at bounding box center [598, 277] width 91 height 14
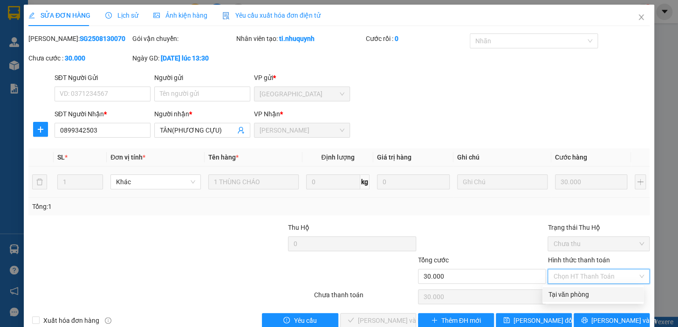
drag, startPoint x: 580, startPoint y: 293, endPoint x: 492, endPoint y: 307, distance: 89.1
click at [580, 293] on div "Tại văn phòng" at bounding box center [593, 295] width 90 height 10
type input "0"
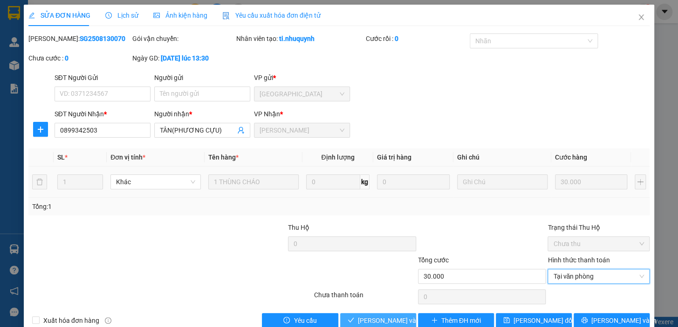
click at [389, 321] on span "[PERSON_NAME] và [PERSON_NAME] hàng" at bounding box center [421, 321] width 126 height 10
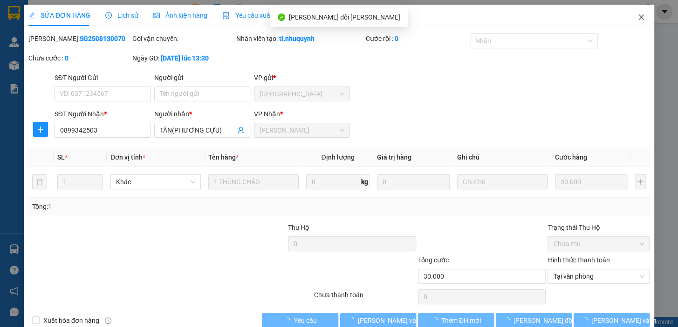
click at [638, 15] on icon "close" at bounding box center [640, 17] width 5 height 6
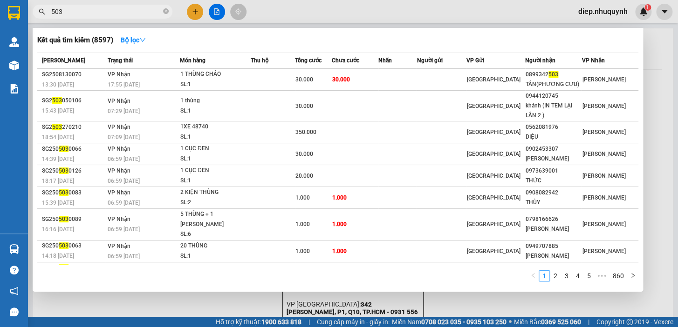
drag, startPoint x: 65, startPoint y: 14, endPoint x: 36, endPoint y: 14, distance: 29.3
click at [36, 14] on span "503" at bounding box center [103, 12] width 140 height 14
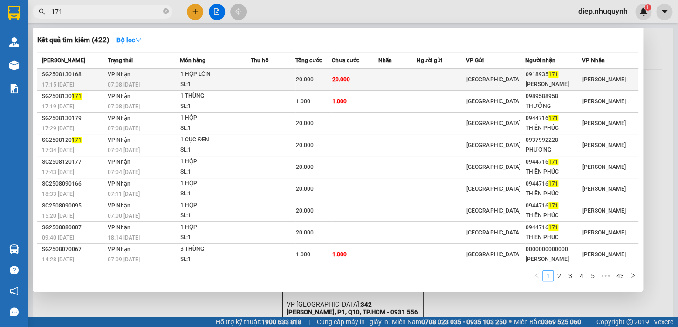
type input "171"
click at [303, 79] on span "20.000" at bounding box center [305, 79] width 18 height 7
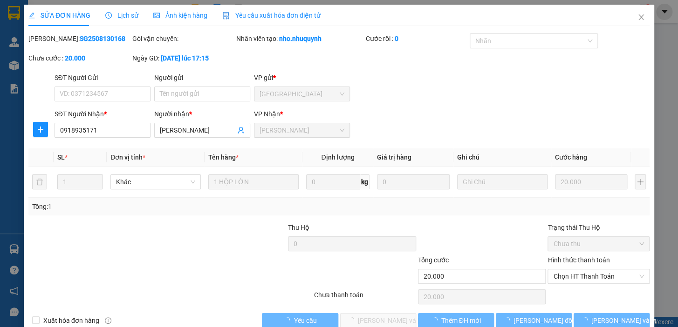
type input "0918935171"
type input "[PERSON_NAME]"
type input "20.000"
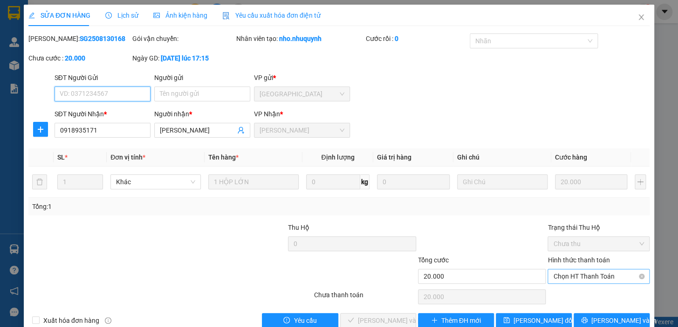
click at [577, 276] on span "Chọn HT Thanh Toán" at bounding box center [598, 277] width 91 height 14
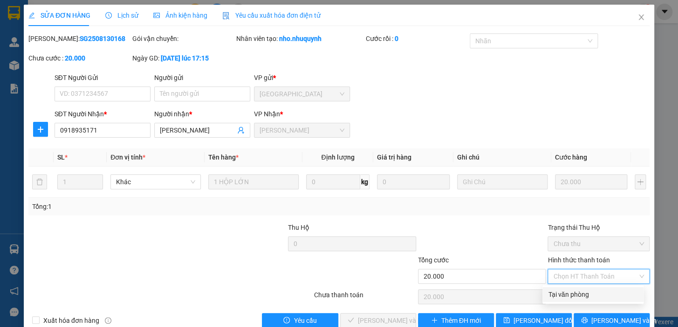
click at [584, 298] on div "Tại văn phòng" at bounding box center [593, 295] width 90 height 10
type input "0"
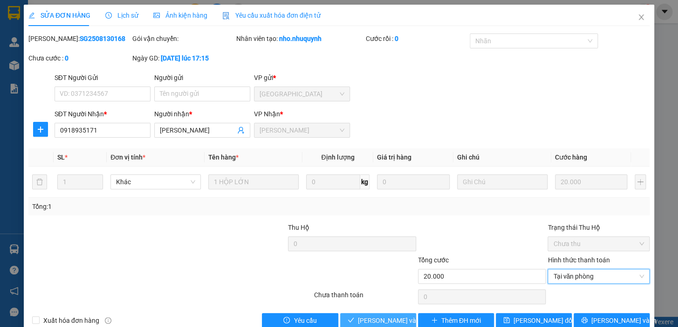
click at [395, 320] on span "[PERSON_NAME] và [PERSON_NAME] hàng" at bounding box center [421, 321] width 126 height 10
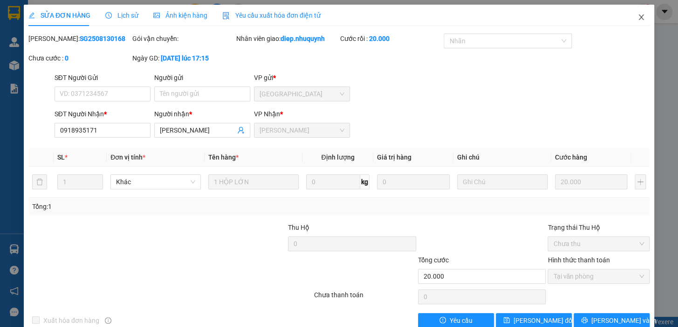
click at [637, 15] on icon "close" at bounding box center [640, 17] width 7 height 7
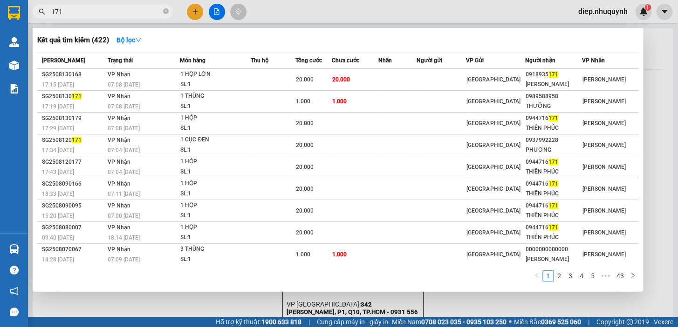
drag, startPoint x: 70, startPoint y: 13, endPoint x: 49, endPoint y: 13, distance: 20.5
click at [49, 13] on span "171" at bounding box center [103, 12] width 140 height 14
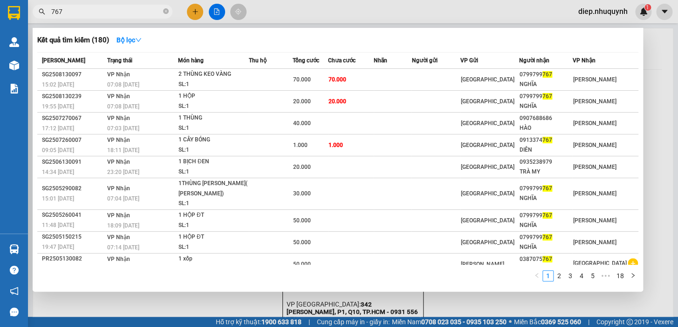
click at [666, 95] on div at bounding box center [339, 163] width 678 height 327
click at [43, 14] on div "767" at bounding box center [91, 12] width 182 height 14
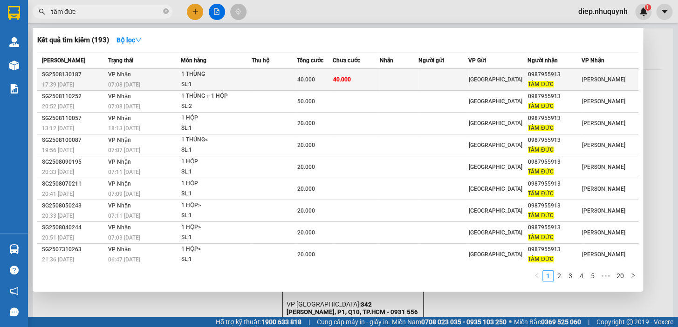
type input "tâm đức"
click at [344, 79] on span "40.000" at bounding box center [342, 79] width 18 height 7
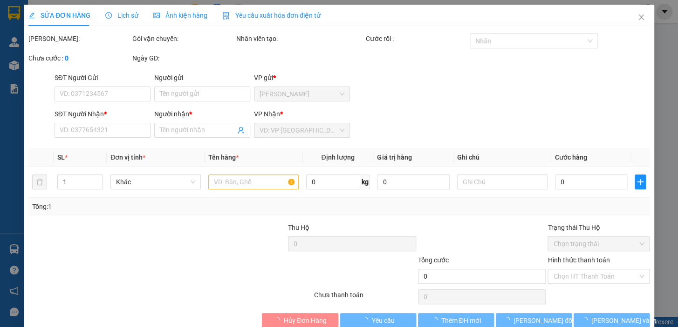
type input "0987955913"
type input "TÂM ĐỨC"
type input "40.000"
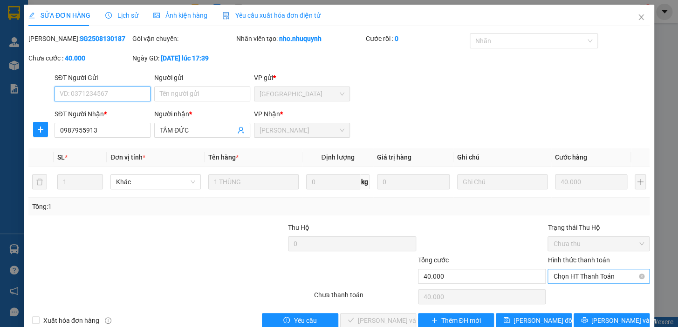
click at [559, 280] on span "Chọn HT Thanh Toán" at bounding box center [598, 277] width 91 height 14
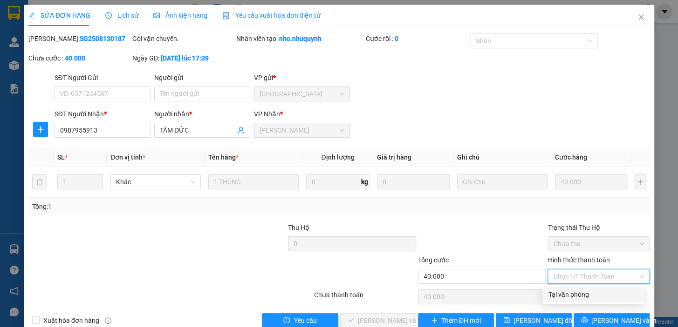
click at [566, 294] on div "Tại văn phòng" at bounding box center [593, 295] width 90 height 10
type input "0"
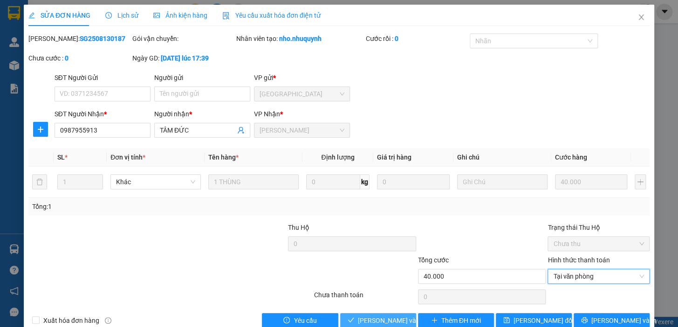
click at [391, 316] on span "[PERSON_NAME] và [PERSON_NAME] hàng" at bounding box center [421, 321] width 126 height 10
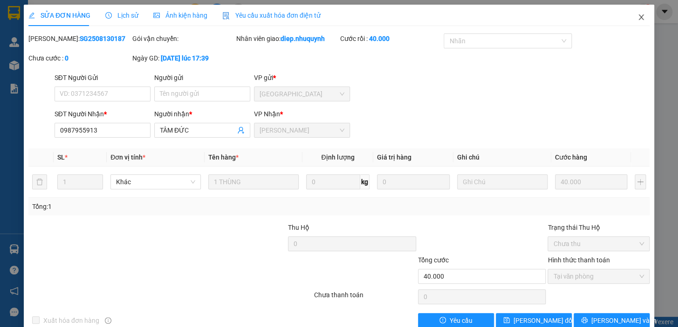
click at [637, 17] on icon "close" at bounding box center [640, 17] width 7 height 7
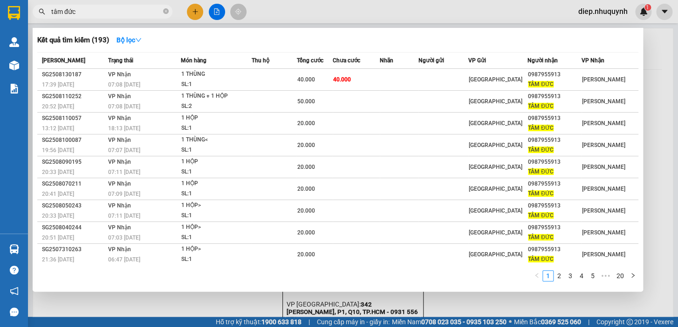
drag, startPoint x: 79, startPoint y: 14, endPoint x: 37, endPoint y: 13, distance: 41.9
click at [37, 13] on span "tâm đức" at bounding box center [103, 12] width 140 height 14
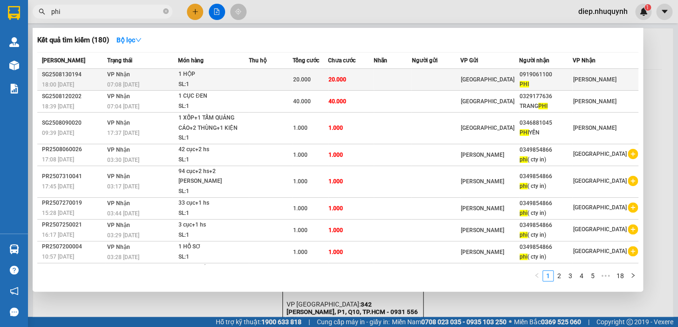
type input "phi"
click at [354, 79] on td "20.000" at bounding box center [351, 80] width 46 height 22
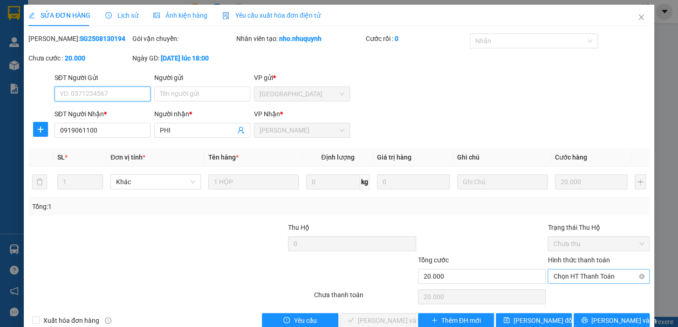
click at [579, 275] on span "Chọn HT Thanh Toán" at bounding box center [598, 277] width 91 height 14
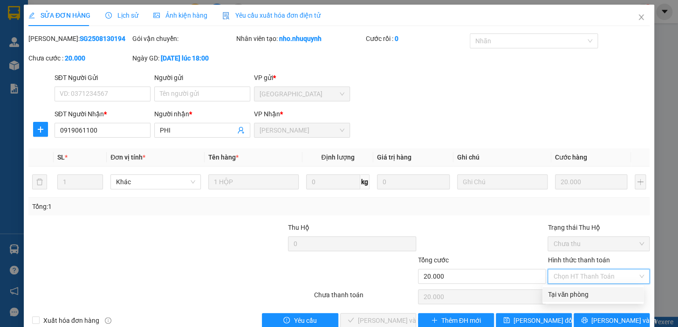
click at [576, 294] on div "Tại văn phòng" at bounding box center [593, 295] width 90 height 10
type input "0"
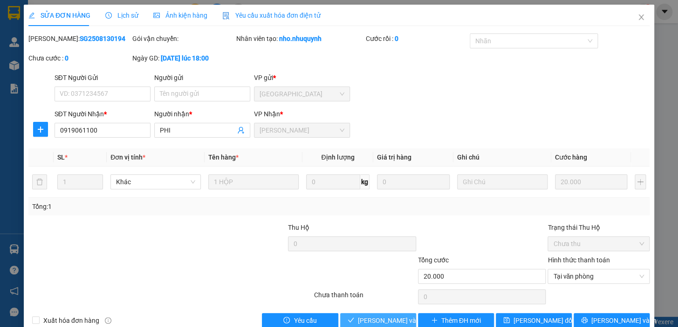
drag, startPoint x: 372, startPoint y: 320, endPoint x: 372, endPoint y: 280, distance: 40.5
click at [372, 320] on span "[PERSON_NAME] và [PERSON_NAME] hàng" at bounding box center [421, 321] width 126 height 10
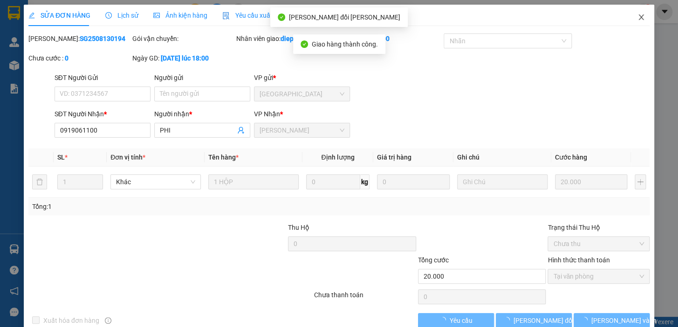
click at [637, 20] on icon "close" at bounding box center [640, 17] width 7 height 7
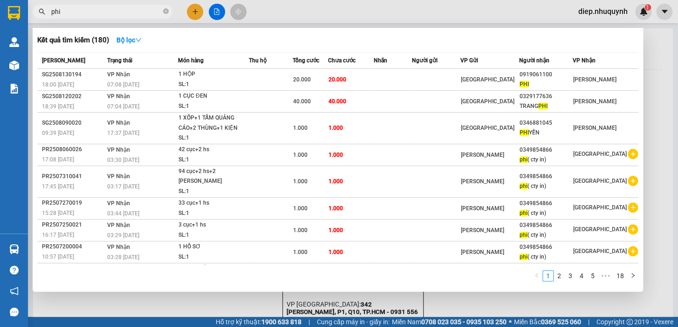
drag, startPoint x: 74, startPoint y: 14, endPoint x: 36, endPoint y: 12, distance: 38.3
click at [36, 12] on span "phi" at bounding box center [103, 12] width 140 height 14
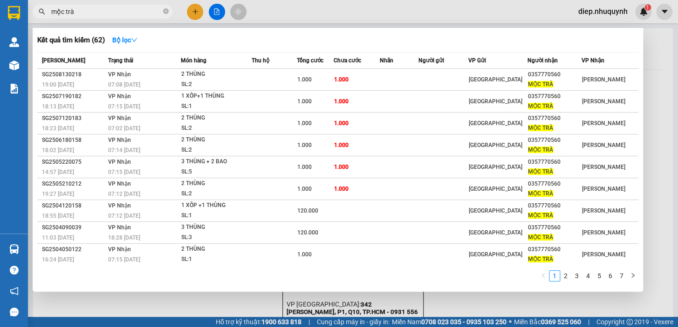
click at [658, 218] on div at bounding box center [339, 163] width 678 height 327
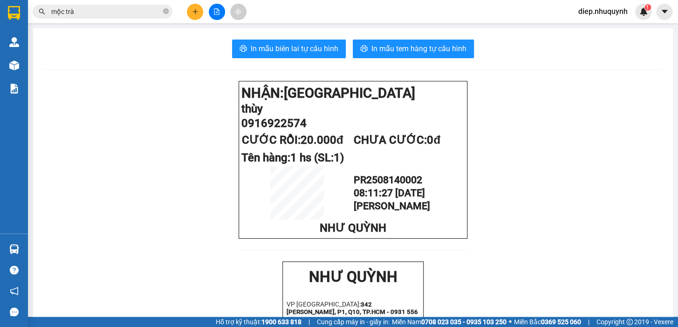
click at [76, 12] on input "mộc trà" at bounding box center [106, 12] width 110 height 10
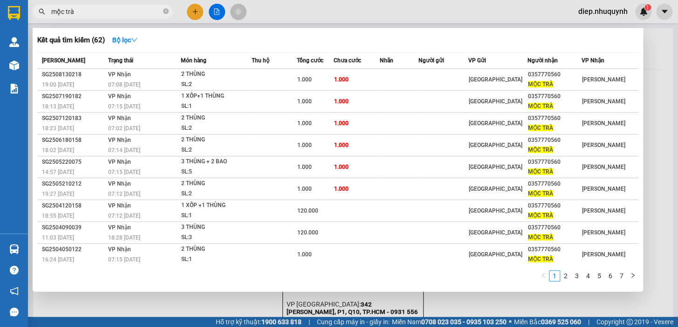
drag, startPoint x: 76, startPoint y: 13, endPoint x: 43, endPoint y: 11, distance: 32.7
click at [43, 11] on div "mộc trà" at bounding box center [91, 12] width 182 height 14
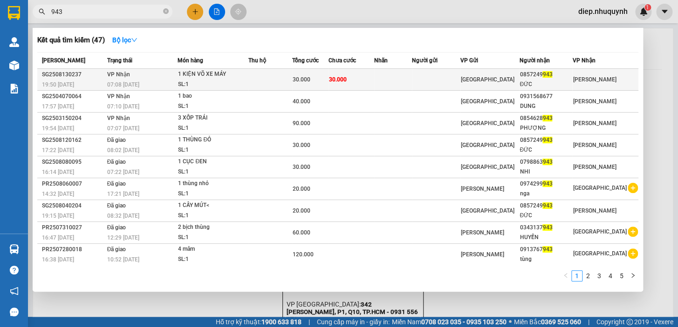
type input "943"
click at [261, 78] on td at bounding box center [269, 80] width 43 height 22
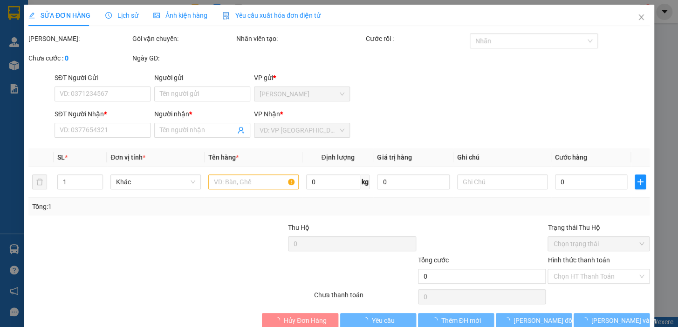
type input "0857249943"
type input "ĐỨC"
type input "30.000"
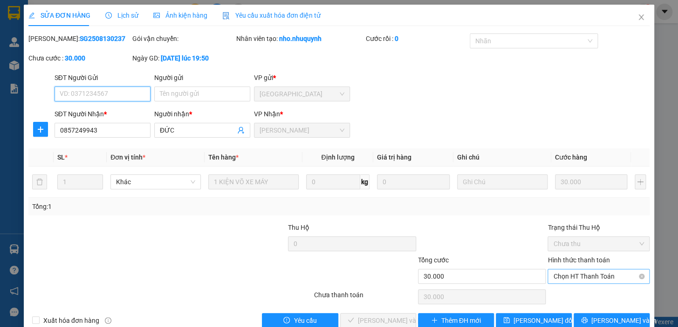
click at [589, 278] on span "Chọn HT Thanh Toán" at bounding box center [598, 277] width 91 height 14
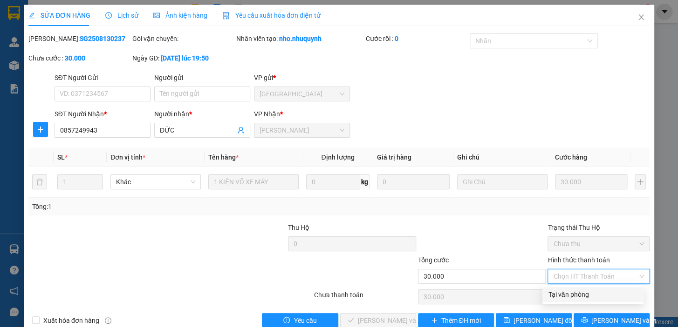
click at [578, 298] on div "Tại văn phòng" at bounding box center [593, 295] width 90 height 10
type input "0"
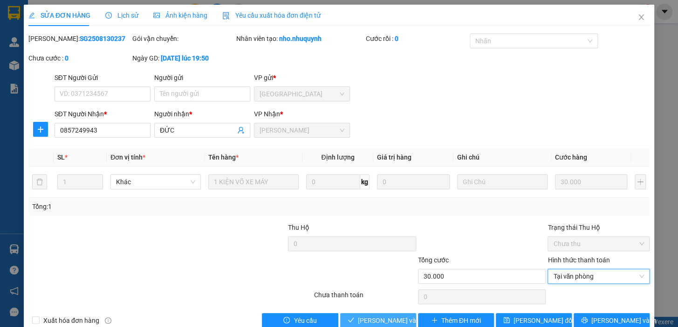
click at [389, 320] on span "[PERSON_NAME] và [PERSON_NAME] hàng" at bounding box center [421, 321] width 126 height 10
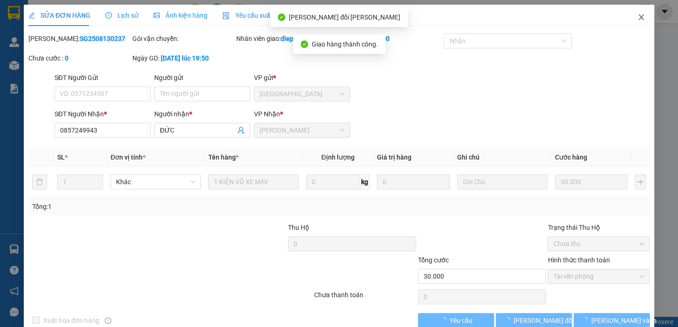
click at [638, 18] on icon "close" at bounding box center [640, 17] width 5 height 6
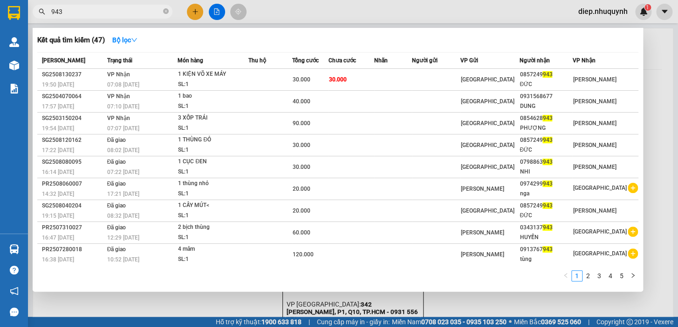
drag, startPoint x: 74, startPoint y: 13, endPoint x: 47, endPoint y: 13, distance: 27.5
click at [47, 13] on span "943" at bounding box center [103, 12] width 140 height 14
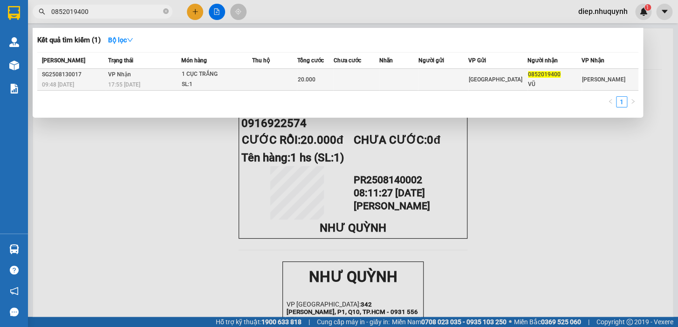
type input "0852019400"
click at [181, 75] on td "[PERSON_NAME] 17:55 [DATE]" at bounding box center [143, 80] width 75 height 22
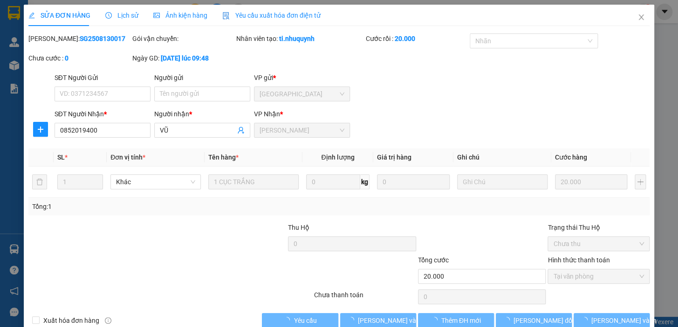
type input "0852019400"
type input "VŨ"
type input "20.000"
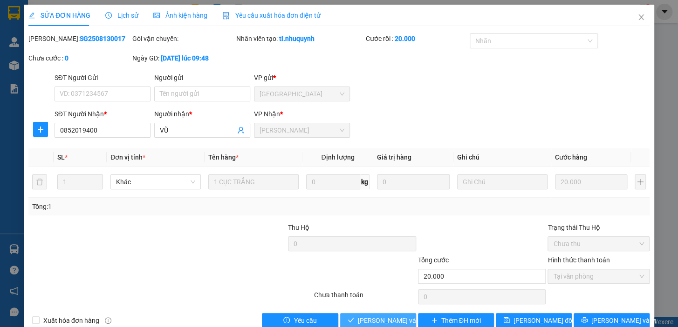
click at [393, 325] on span "[PERSON_NAME] và [PERSON_NAME] hàng" at bounding box center [421, 321] width 126 height 10
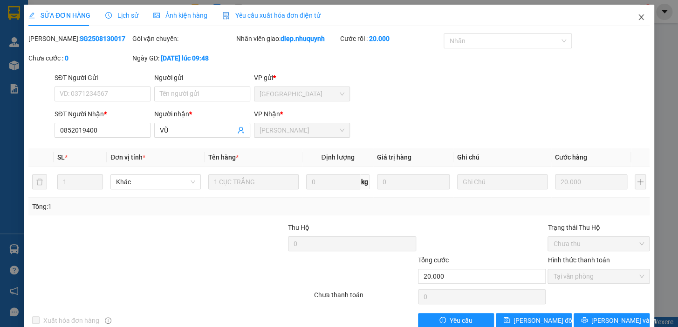
click at [637, 19] on icon "close" at bounding box center [640, 17] width 7 height 7
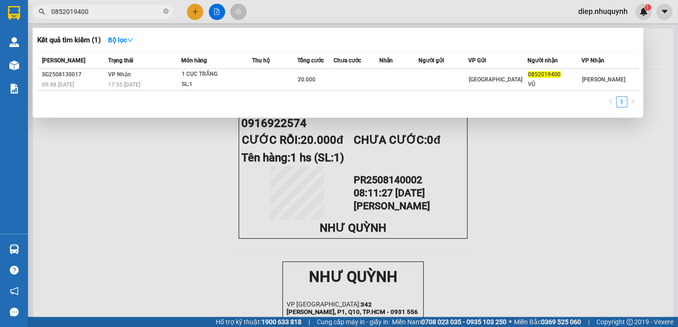
drag, startPoint x: 102, startPoint y: 9, endPoint x: 40, endPoint y: 10, distance: 62.4
click at [40, 10] on div "0852019400" at bounding box center [91, 12] width 182 height 14
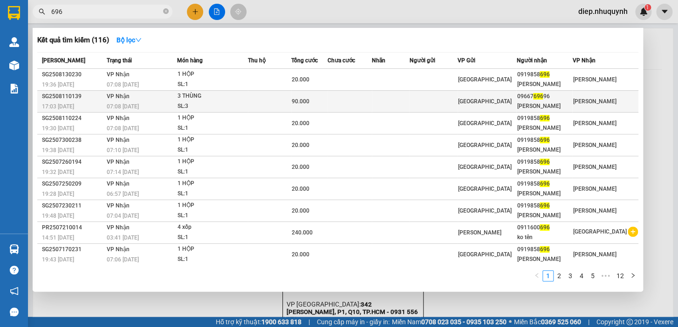
type input "696"
click at [339, 99] on td at bounding box center [349, 102] width 44 height 22
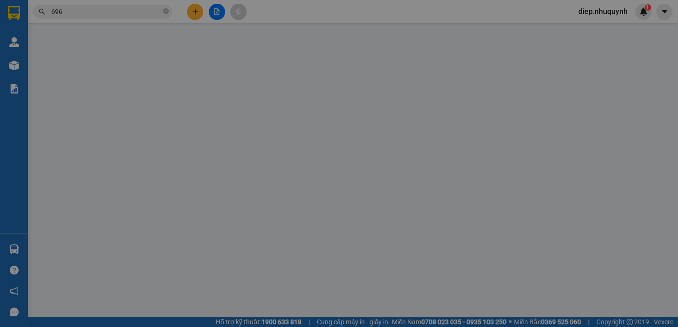
type input "0966769696"
type input "[PERSON_NAME]"
type input "90.000"
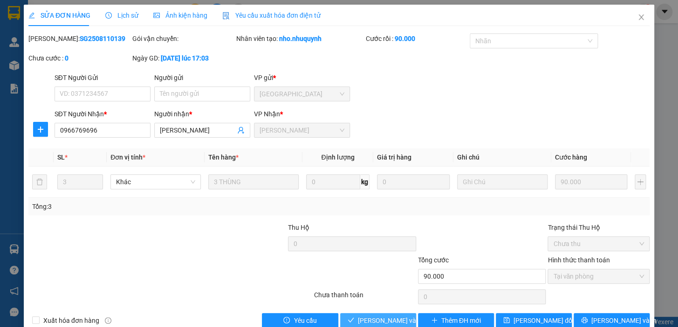
click at [362, 321] on span "[PERSON_NAME] và [PERSON_NAME] hàng" at bounding box center [421, 321] width 126 height 10
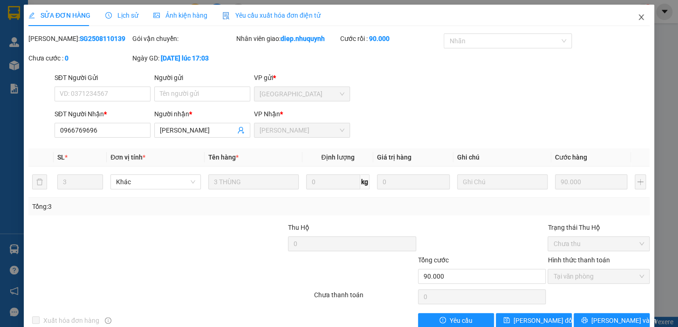
click at [637, 17] on icon "close" at bounding box center [640, 17] width 7 height 7
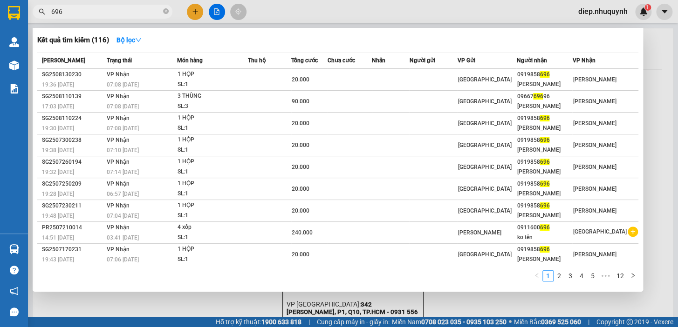
drag, startPoint x: 88, startPoint y: 16, endPoint x: 40, endPoint y: 12, distance: 48.2
click at [40, 12] on div "696" at bounding box center [91, 12] width 182 height 14
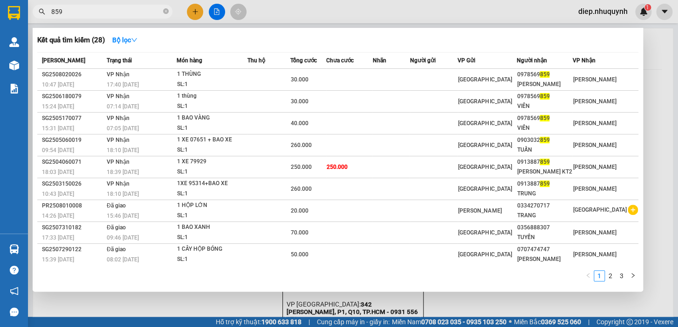
click at [655, 115] on div at bounding box center [339, 163] width 678 height 327
drag, startPoint x: 68, startPoint y: 10, endPoint x: 52, endPoint y: 9, distance: 16.8
click at [52, 9] on input "859" at bounding box center [106, 12] width 110 height 10
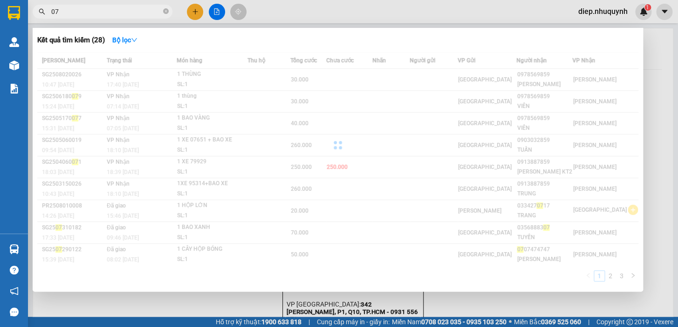
type input "0"
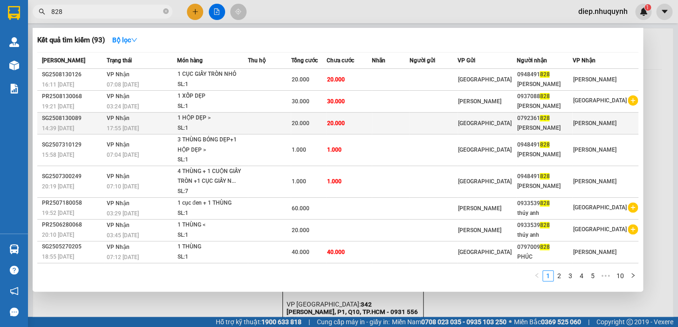
type input "828"
click at [257, 125] on td at bounding box center [269, 124] width 43 height 22
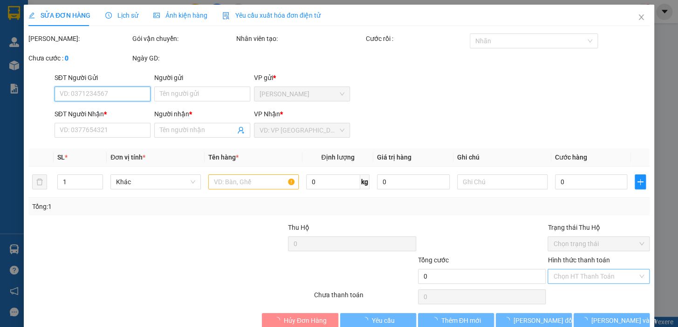
type input "0792361828"
type input "[PERSON_NAME]"
type input "20.000"
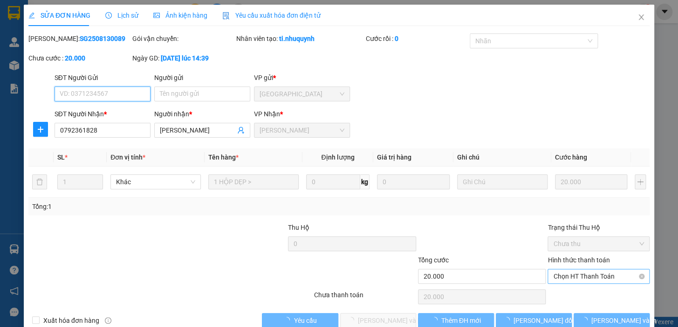
drag, startPoint x: 568, startPoint y: 275, endPoint x: 570, endPoint y: 281, distance: 5.8
click at [570, 277] on span "Chọn HT Thanh Toán" at bounding box center [598, 277] width 91 height 14
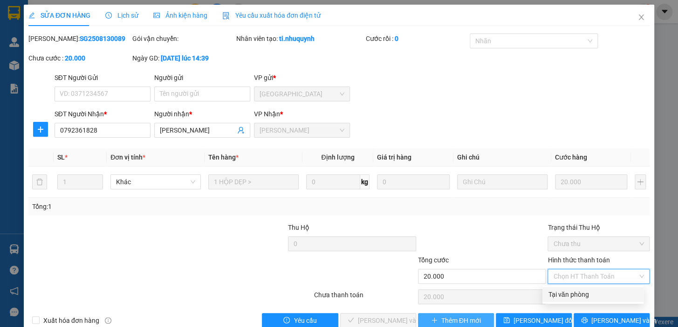
drag, startPoint x: 575, startPoint y: 297, endPoint x: 462, endPoint y: 324, distance: 116.4
click at [574, 297] on div "Tại văn phòng" at bounding box center [593, 295] width 90 height 10
type input "0"
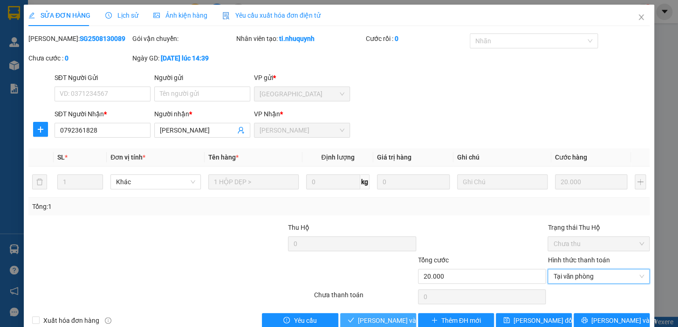
click at [385, 321] on span "[PERSON_NAME] và [PERSON_NAME] hàng" at bounding box center [421, 321] width 126 height 10
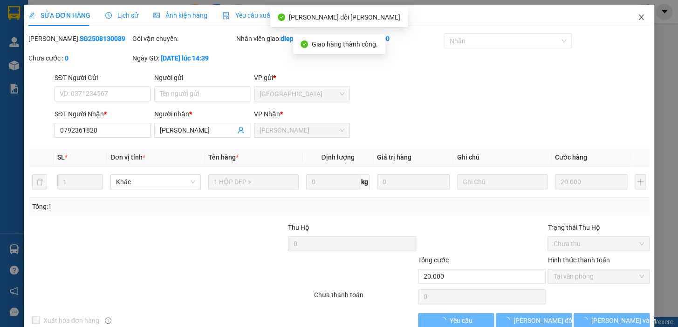
click at [638, 20] on icon "close" at bounding box center [640, 17] width 5 height 6
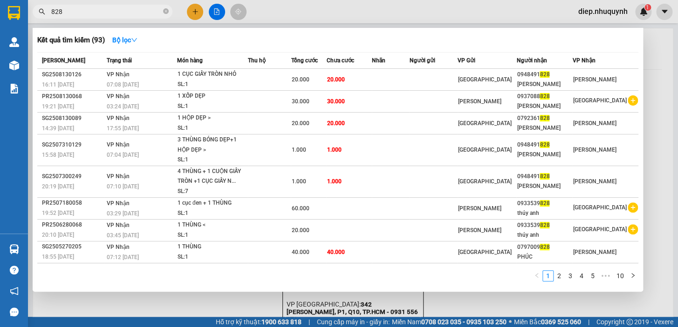
click at [102, 16] on input "828" at bounding box center [106, 12] width 110 height 10
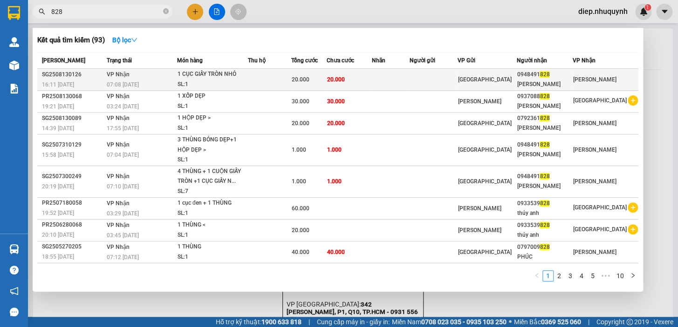
click at [555, 80] on div "[PERSON_NAME]" at bounding box center [544, 85] width 55 height 10
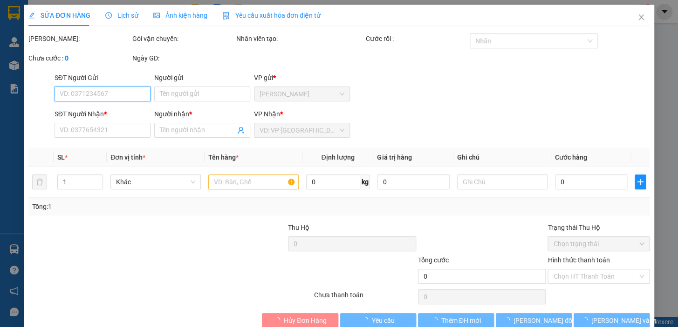
type input "0948491828"
type input "[PERSON_NAME]"
type input "20.000"
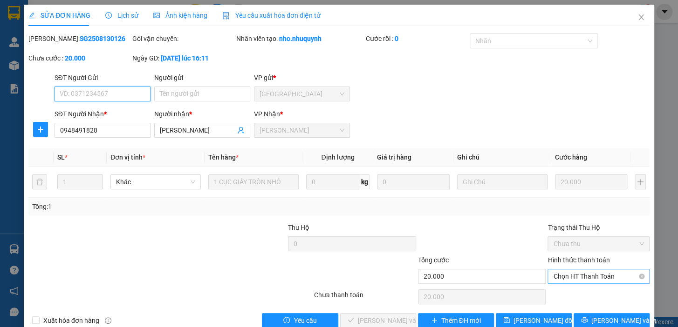
click at [568, 273] on span "Chọn HT Thanh Toán" at bounding box center [598, 277] width 91 height 14
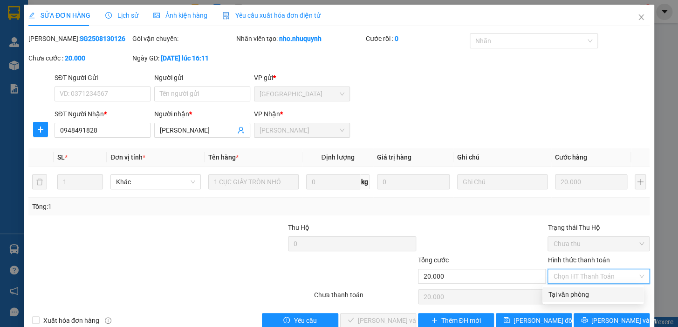
drag, startPoint x: 560, startPoint y: 294, endPoint x: 456, endPoint y: 307, distance: 104.8
click at [559, 294] on div "Tại văn phòng" at bounding box center [593, 295] width 90 height 10
type input "0"
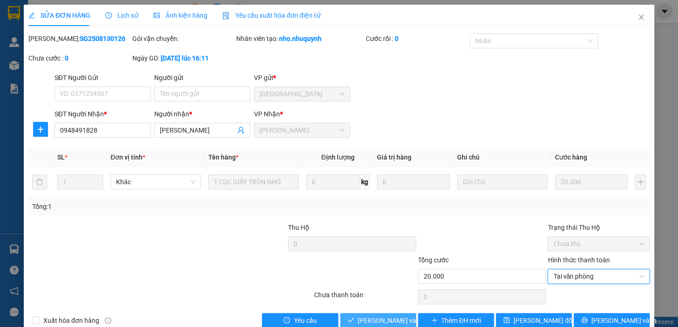
click at [391, 320] on span "[PERSON_NAME] và [PERSON_NAME] hàng" at bounding box center [421, 321] width 126 height 10
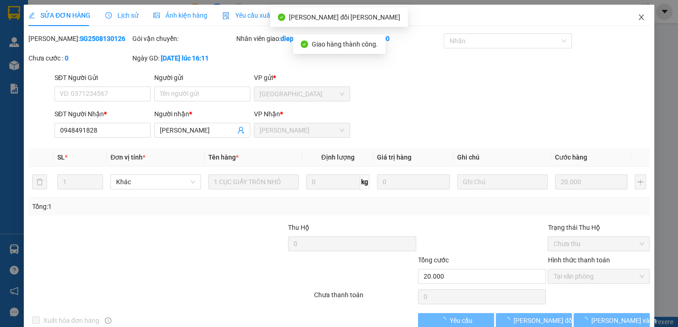
click at [638, 17] on icon "close" at bounding box center [640, 17] width 7 height 7
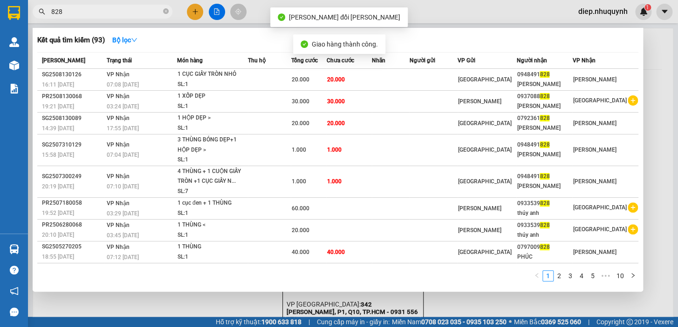
click at [116, 13] on input "828" at bounding box center [106, 12] width 110 height 10
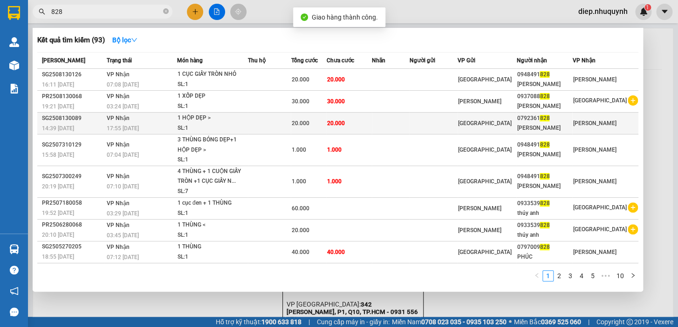
click at [457, 121] on td at bounding box center [433, 124] width 48 height 22
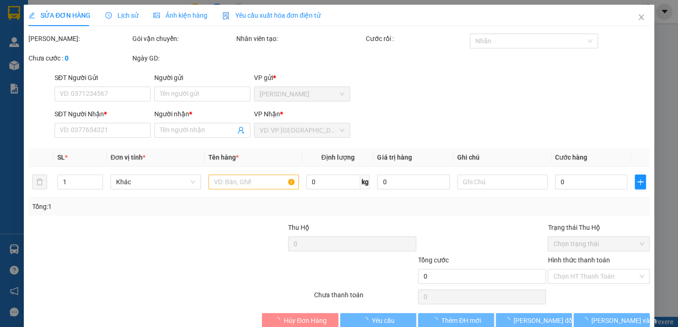
type input "0792361828"
type input "[PERSON_NAME]"
type input "20.000"
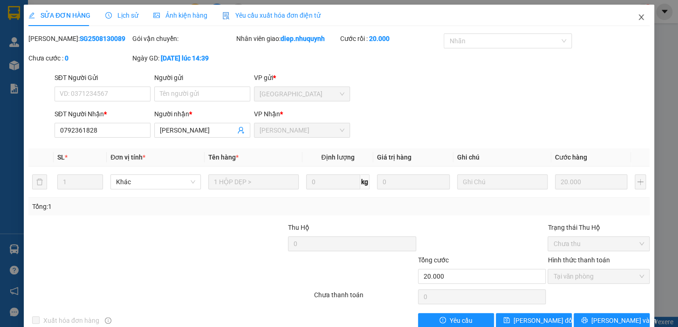
click at [637, 17] on icon "close" at bounding box center [640, 17] width 7 height 7
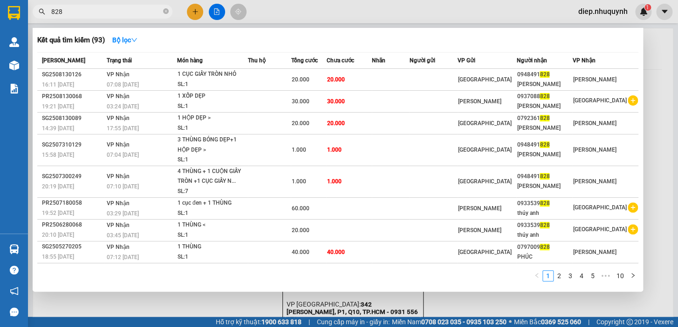
drag, startPoint x: 75, startPoint y: 12, endPoint x: 39, endPoint y: 12, distance: 35.4
click at [39, 12] on div "828" at bounding box center [91, 12] width 182 height 14
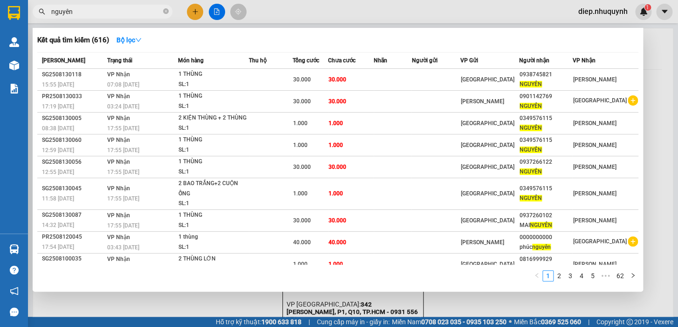
drag, startPoint x: 90, startPoint y: 14, endPoint x: 0, endPoint y: 1, distance: 90.8
click at [0, 1] on section "Kết quả [PERSON_NAME] ( 616 ) Bộ lọc Mã ĐH Trạng thái Món hàng Thu hộ Tổng [PER…" at bounding box center [339, 163] width 678 height 327
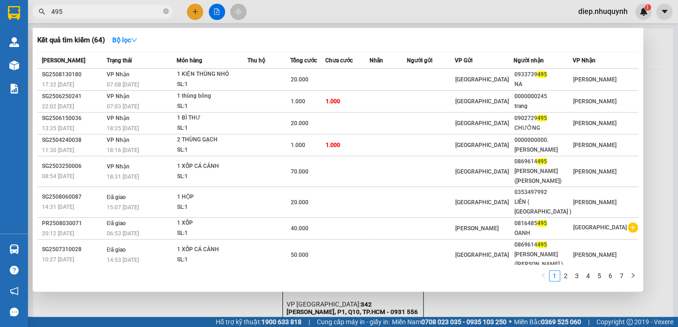
drag, startPoint x: 75, startPoint y: 14, endPoint x: 47, endPoint y: 13, distance: 28.0
click at [47, 13] on span "495" at bounding box center [103, 12] width 140 height 14
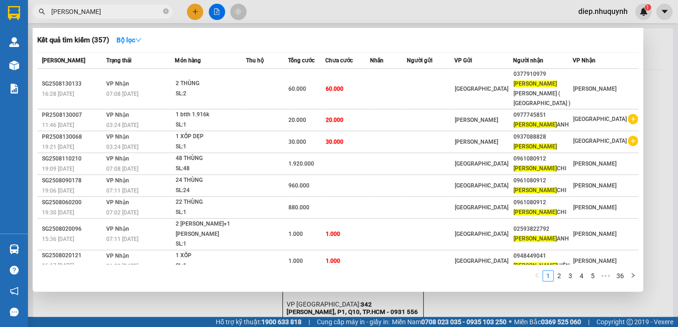
drag, startPoint x: 69, startPoint y: 14, endPoint x: 36, endPoint y: 14, distance: 33.5
click at [35, 14] on span "[PERSON_NAME]" at bounding box center [103, 12] width 140 height 14
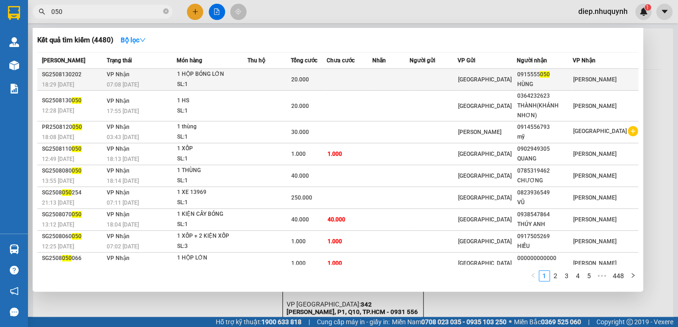
type input "050"
click at [175, 80] on div "07:08 [DATE]" at bounding box center [141, 85] width 69 height 10
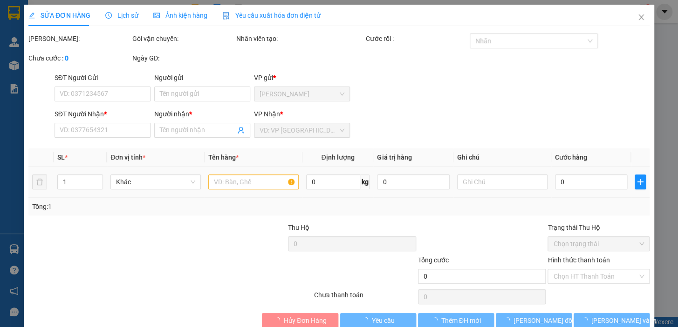
type input "0915555050"
type input "HÙNG"
type input "20.000"
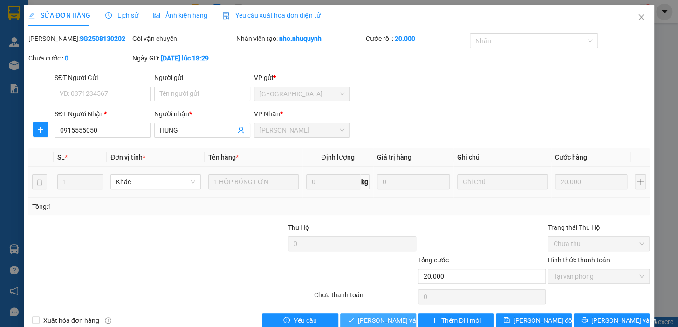
click at [360, 316] on span "[PERSON_NAME] và [PERSON_NAME] hàng" at bounding box center [421, 321] width 126 height 10
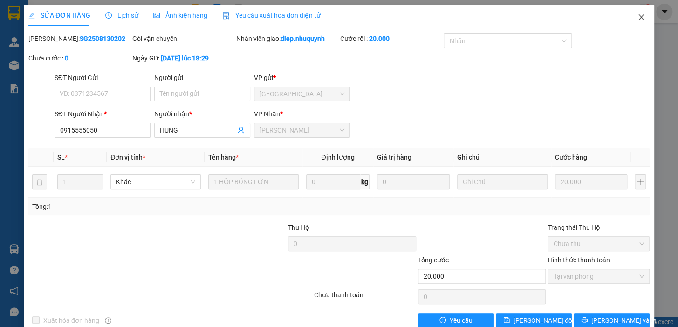
click at [637, 15] on icon "close" at bounding box center [640, 17] width 7 height 7
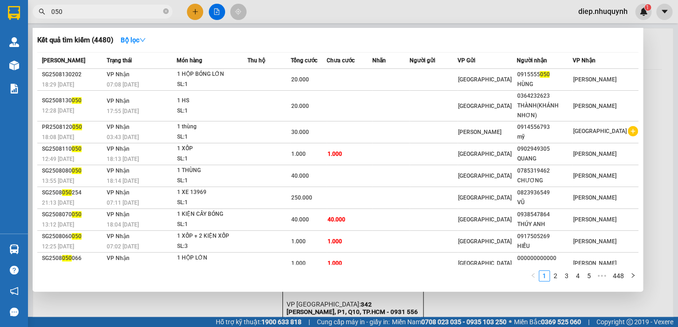
drag, startPoint x: 61, startPoint y: 14, endPoint x: 41, endPoint y: 14, distance: 19.6
click at [41, 14] on div "050" at bounding box center [91, 12] width 182 height 14
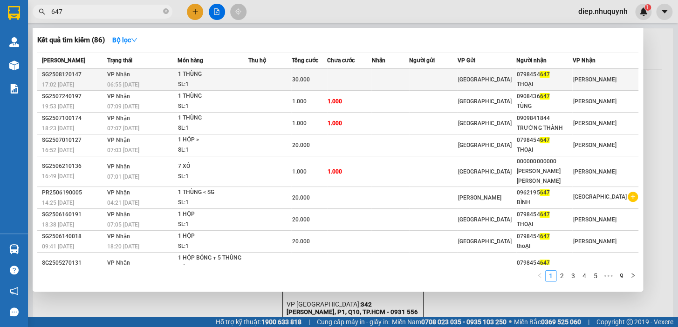
type input "647"
click at [267, 79] on td at bounding box center [269, 80] width 43 height 22
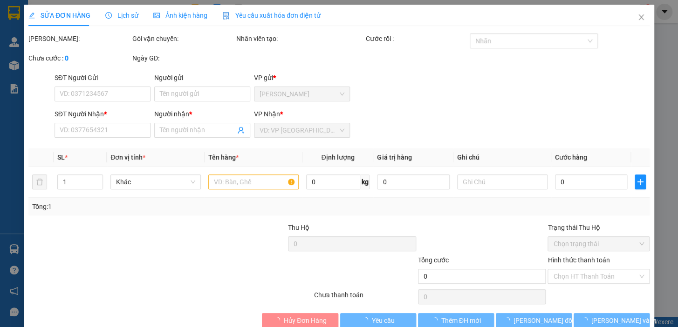
type input "0798454647"
type input "THOẠI"
type input "30.000"
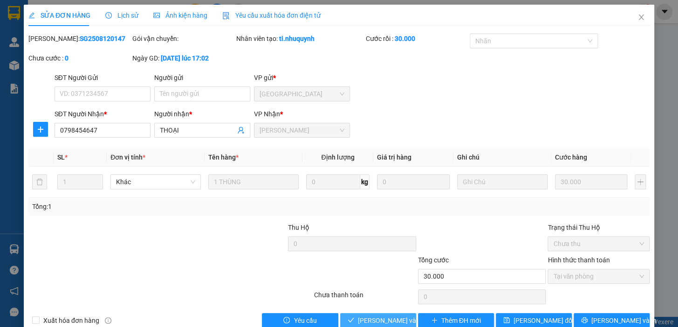
drag, startPoint x: 385, startPoint y: 322, endPoint x: 361, endPoint y: 322, distance: 24.7
click at [384, 323] on span "[PERSON_NAME] và [PERSON_NAME] hàng" at bounding box center [421, 321] width 126 height 10
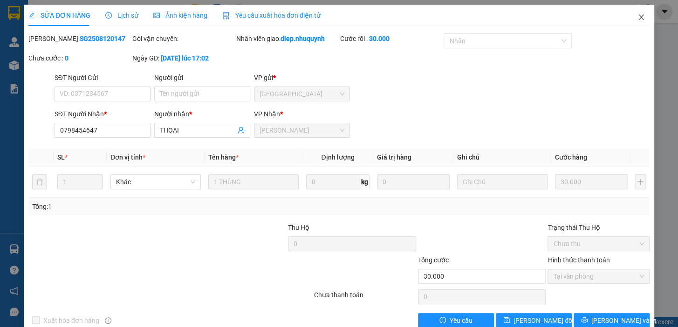
click at [637, 19] on icon "close" at bounding box center [640, 17] width 7 height 7
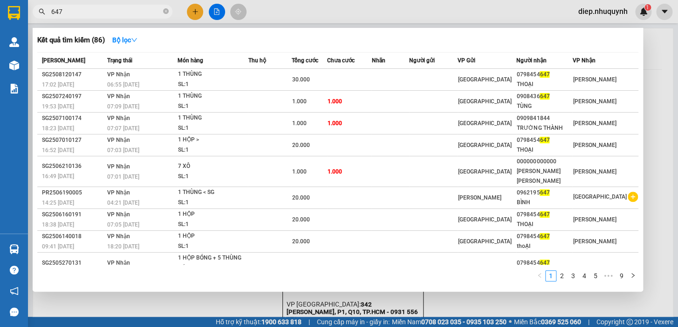
drag, startPoint x: 72, startPoint y: 10, endPoint x: 47, endPoint y: 12, distance: 25.3
click at [47, 12] on span "647" at bounding box center [103, 12] width 140 height 14
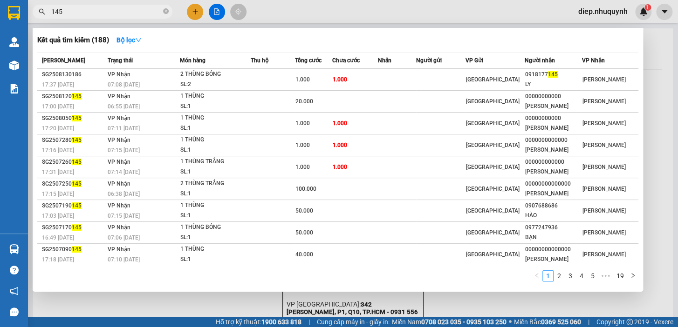
drag, startPoint x: 72, startPoint y: 12, endPoint x: 47, endPoint y: 12, distance: 25.6
click at [47, 12] on span "145" at bounding box center [103, 12] width 140 height 14
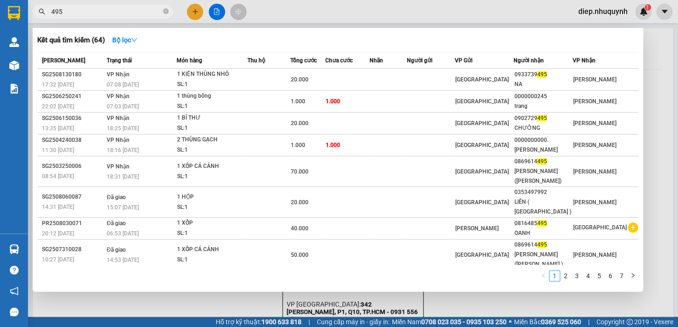
drag, startPoint x: 61, startPoint y: 12, endPoint x: 42, endPoint y: 12, distance: 18.6
click at [42, 12] on div "495" at bounding box center [91, 12] width 182 height 14
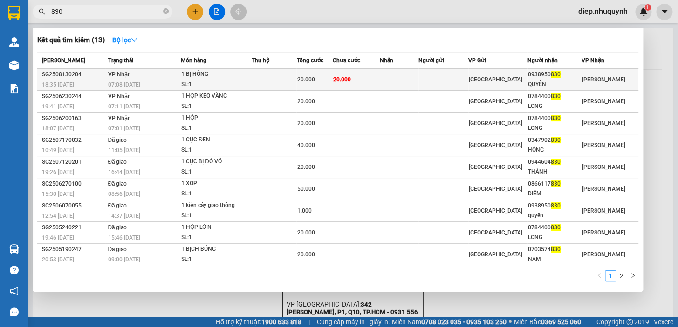
type input "830"
click at [270, 78] on td at bounding box center [274, 80] width 45 height 22
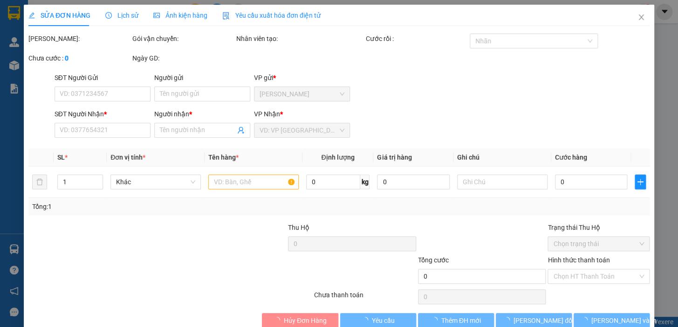
type input "0938950830"
type input "QUYÊN"
type input "20.000"
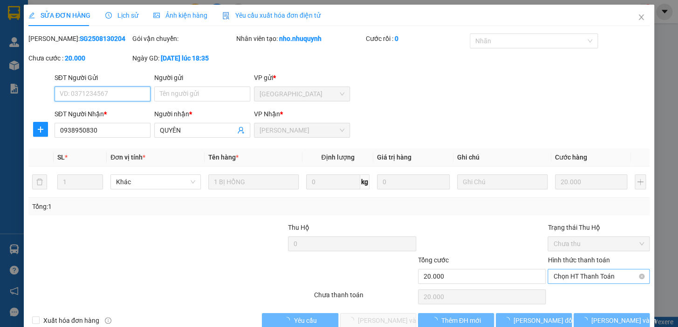
drag, startPoint x: 581, startPoint y: 278, endPoint x: 582, endPoint y: 283, distance: 5.1
click at [581, 278] on span "Chọn HT Thanh Toán" at bounding box center [598, 277] width 91 height 14
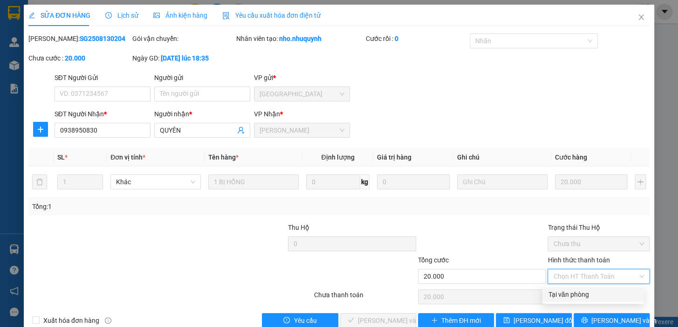
click at [581, 294] on div "Tại văn phòng" at bounding box center [593, 295] width 90 height 10
type input "0"
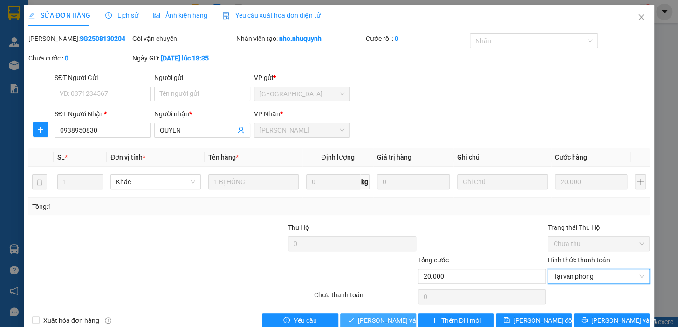
click at [385, 321] on span "[PERSON_NAME] và [PERSON_NAME] hàng" at bounding box center [421, 321] width 126 height 10
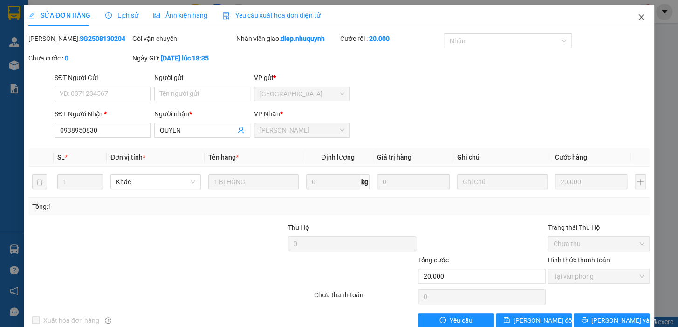
click at [630, 16] on span "Close" at bounding box center [641, 18] width 26 height 26
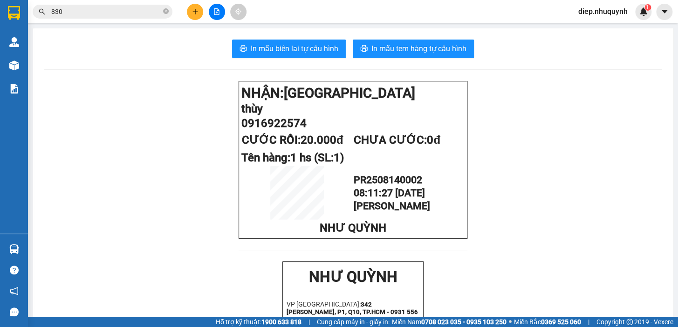
click at [595, 12] on span "diep.nhuquynh" at bounding box center [603, 12] width 64 height 12
click at [596, 28] on span "Đăng xuất" at bounding box center [607, 29] width 46 height 10
